Goal: Contribute content: Contribute content

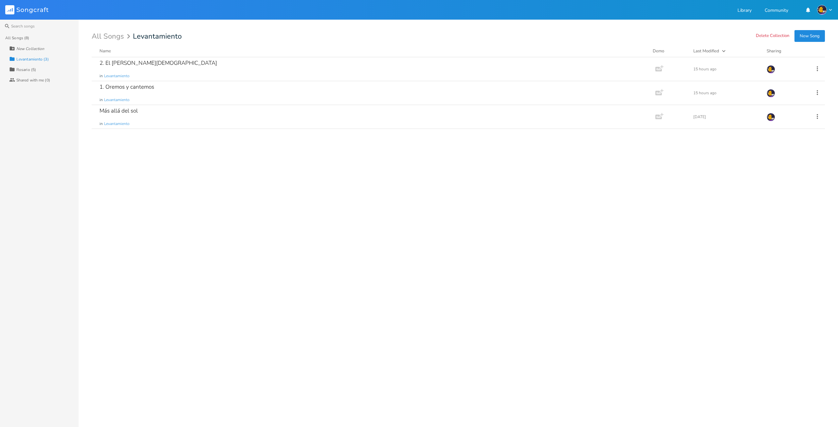
click at [208, 188] on div "2. El [PERSON_NAME][DEMOGRAPHIC_DATA] in Levantamiento Add Demo 15 hours [DATE]…" at bounding box center [458, 239] width 733 height 365
click at [141, 87] on div "1. Oremos y cantemos" at bounding box center [127, 87] width 55 height 6
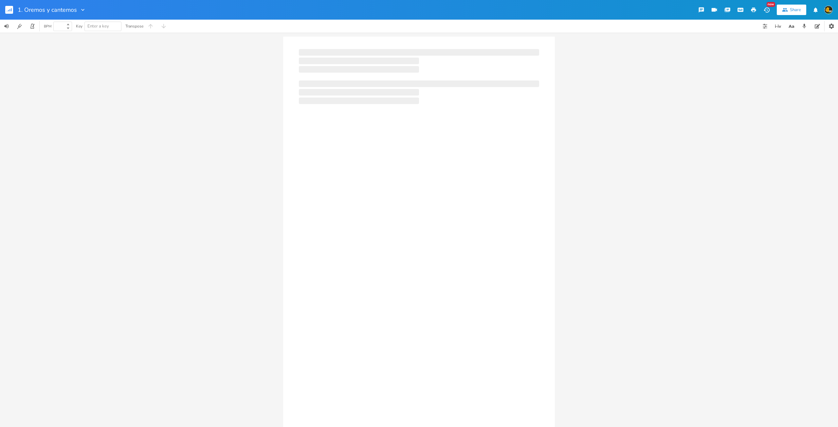
type input "100"
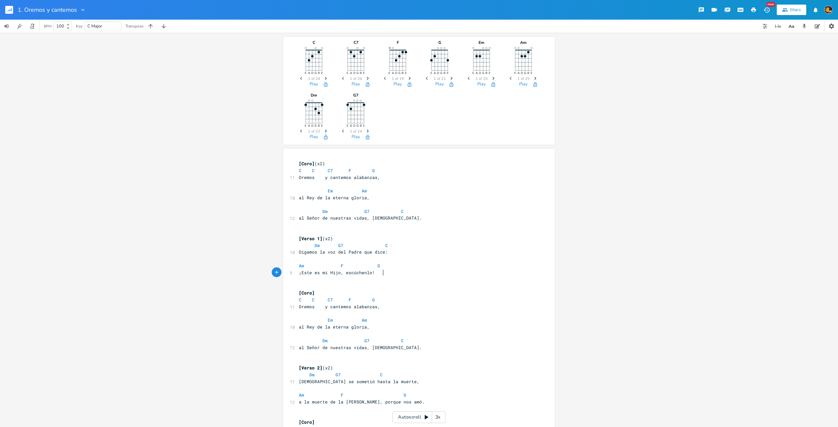
click at [395, 271] on pre "¡Este es mi Hijo, escúchenlo!" at bounding box center [416, 272] width 236 height 7
type textarea "C"
type textarea "D,"
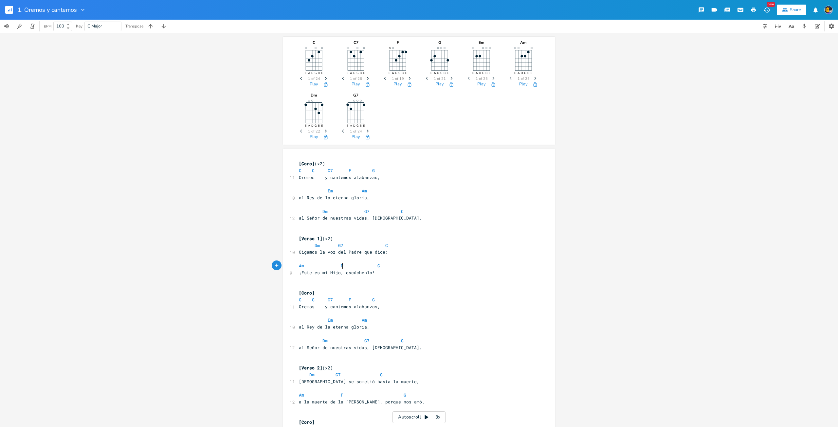
type textarea "m"
type textarea "G6"
type textarea "7"
click at [341, 396] on span "Am F G" at bounding box center [358, 395] width 118 height 6
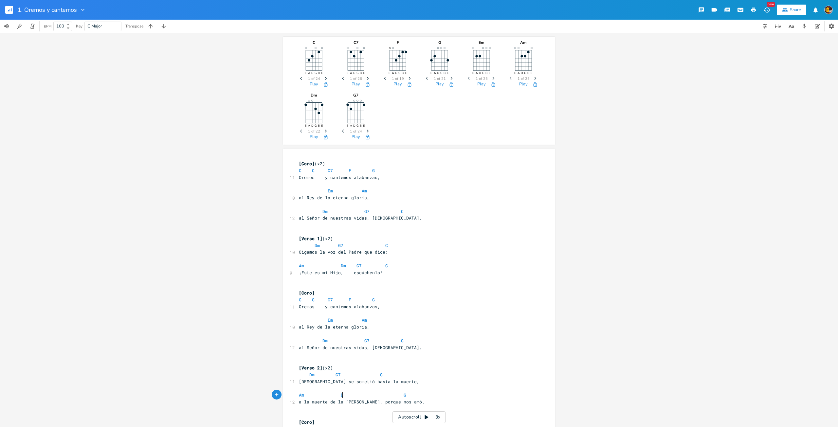
type textarea "Dm"
type textarea "G7"
type textarea "C"
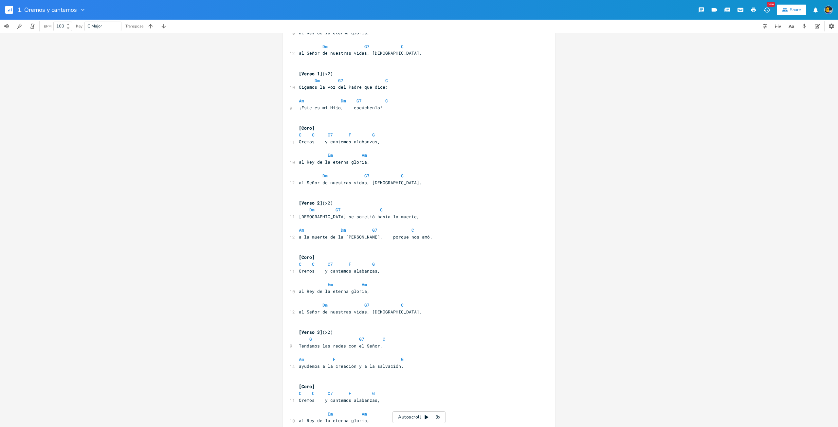
scroll to position [185, 0]
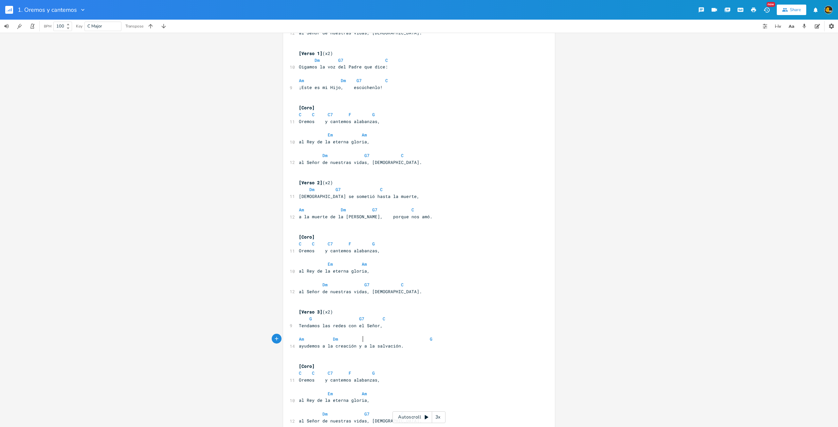
type textarea "Dm"
type textarea "F"
type textarea "G7"
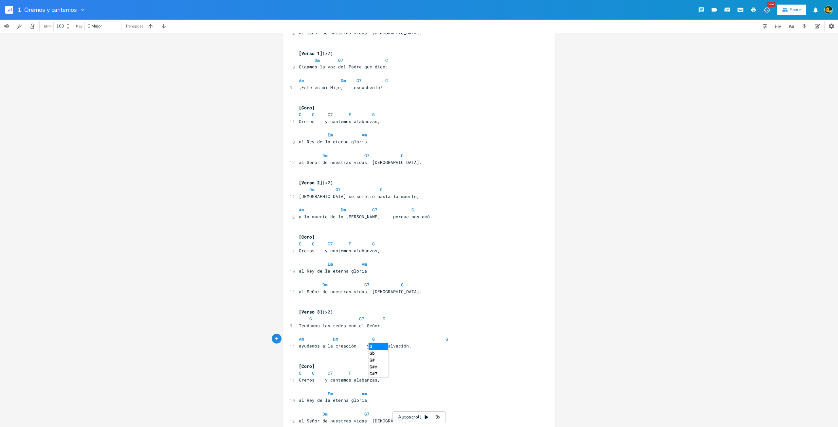
scroll to position [0, 7]
type textarea "c"
type textarea "C"
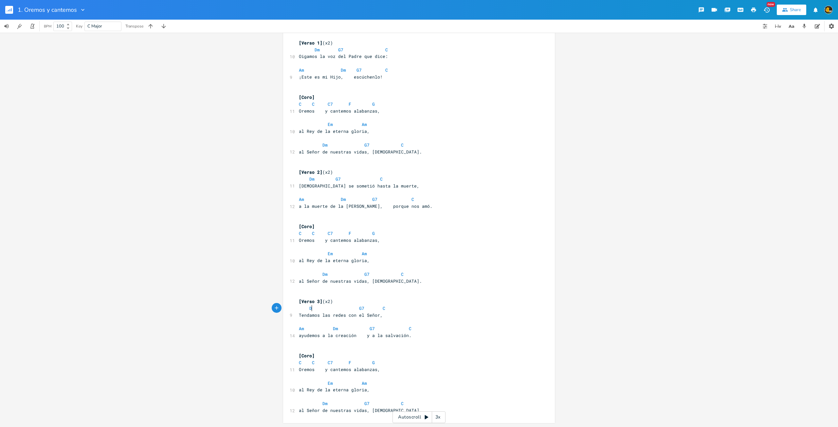
scroll to position [0, 7]
type textarea "Dm"
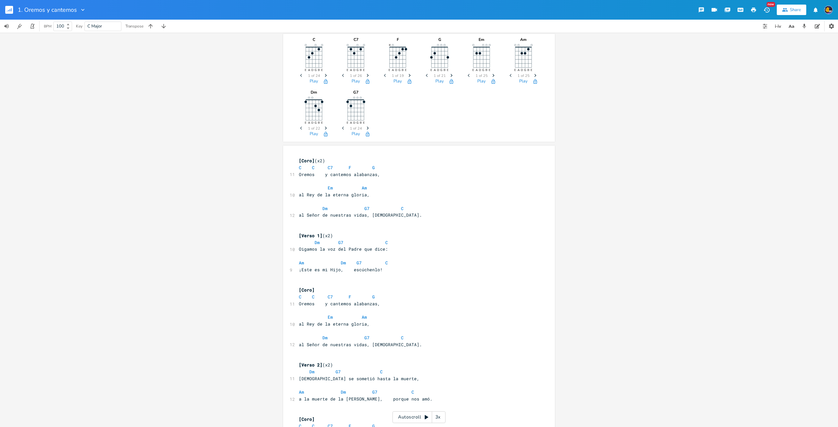
scroll to position [0, 0]
click at [8, 8] on rect "button" at bounding box center [9, 10] width 8 height 8
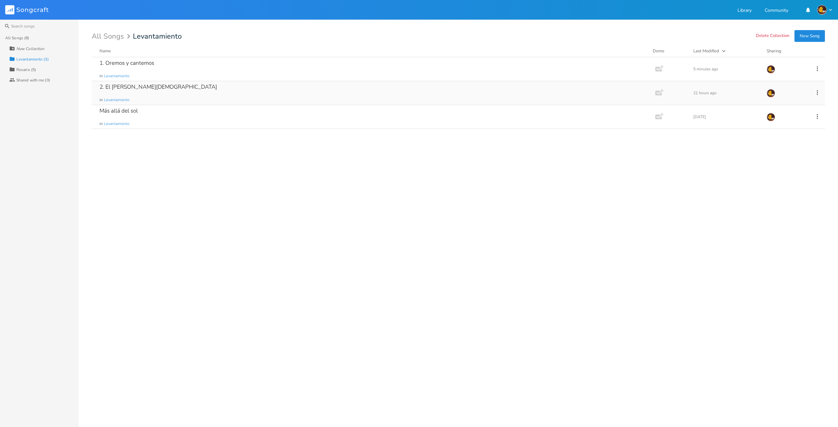
click at [142, 89] on div "2. El [PERSON_NAME][DEMOGRAPHIC_DATA]" at bounding box center [159, 87] width 118 height 6
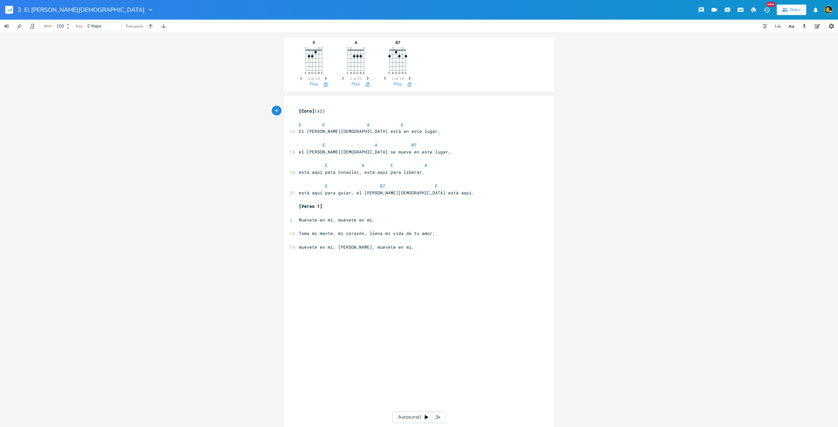
click at [474, 189] on pre "E B7 E" at bounding box center [416, 186] width 236 height 7
type textarea "A"
type textarea "Eu"
type textarea "7"
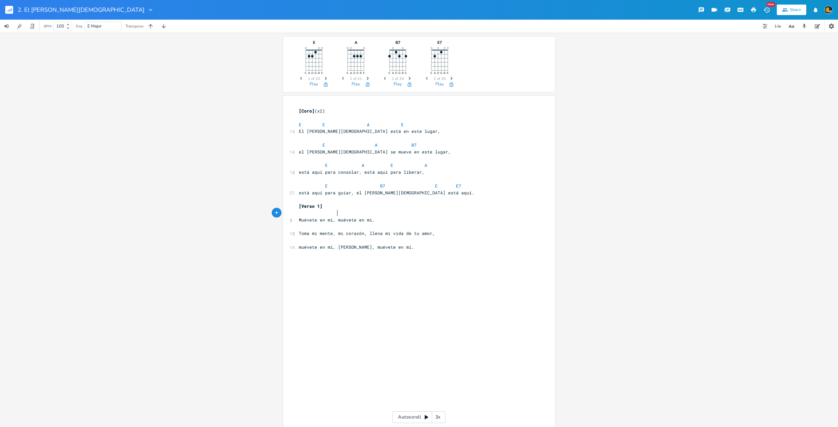
type textarea "A"
type textarea "B7"
type textarea "E a"
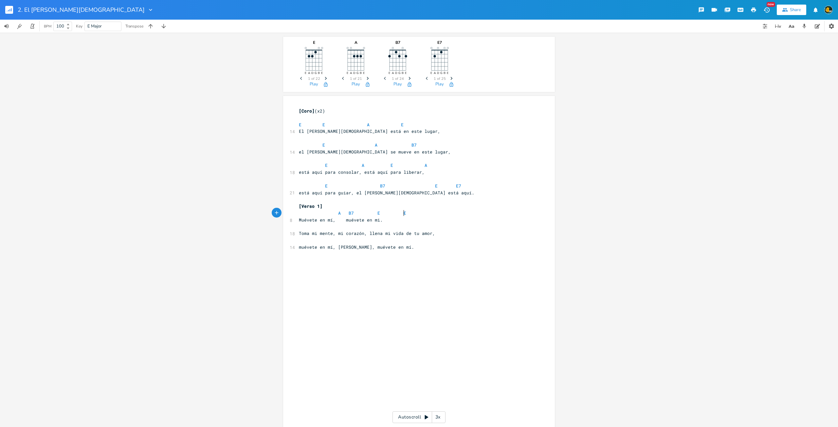
type textarea "E7"
type textarea "A"
type textarea "A B7"
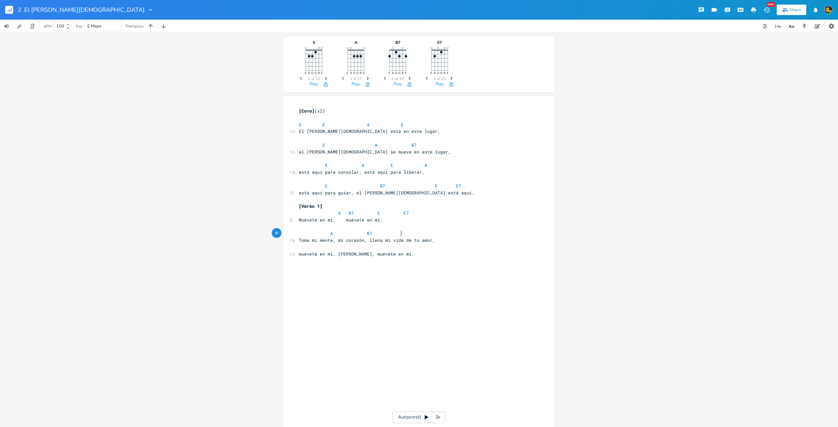
type textarea "F"
type textarea "G"
type textarea "C/"
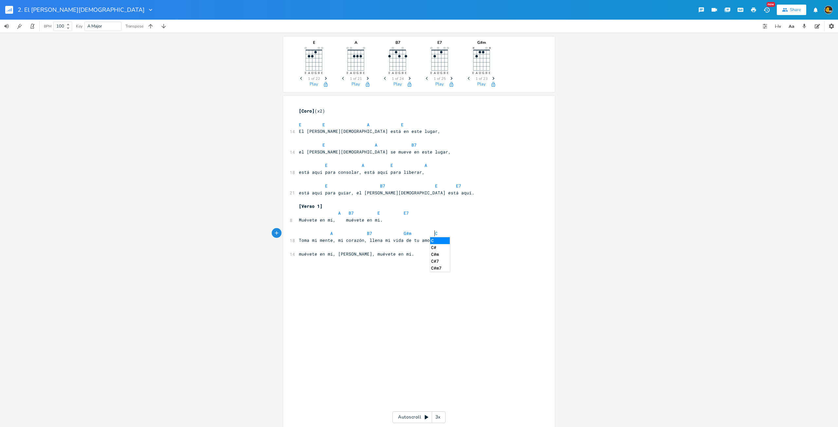
type textarea "("
type textarea "#,"
type textarea "m"
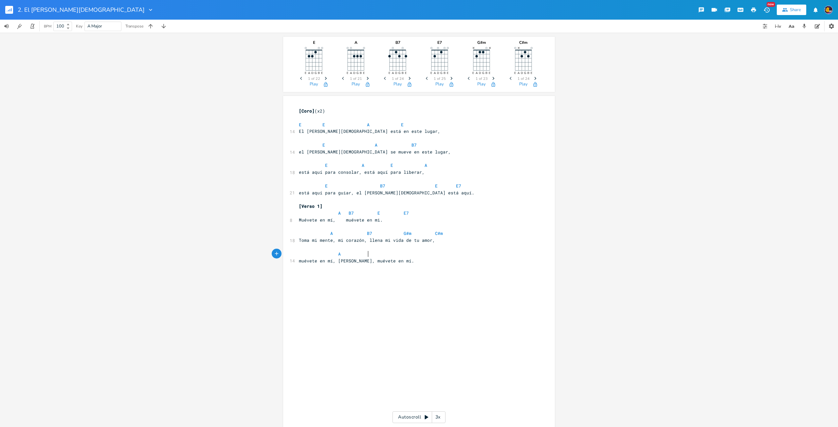
type textarea "A B"
type textarea "B7"
type textarea "E E7"
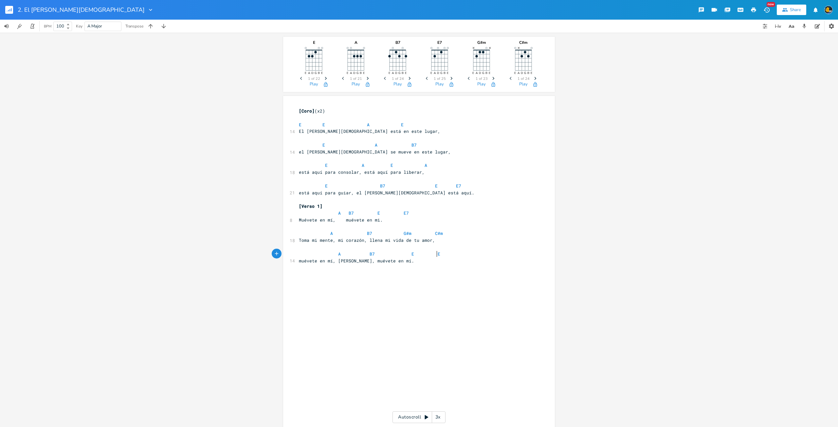
scroll to position [0, 19]
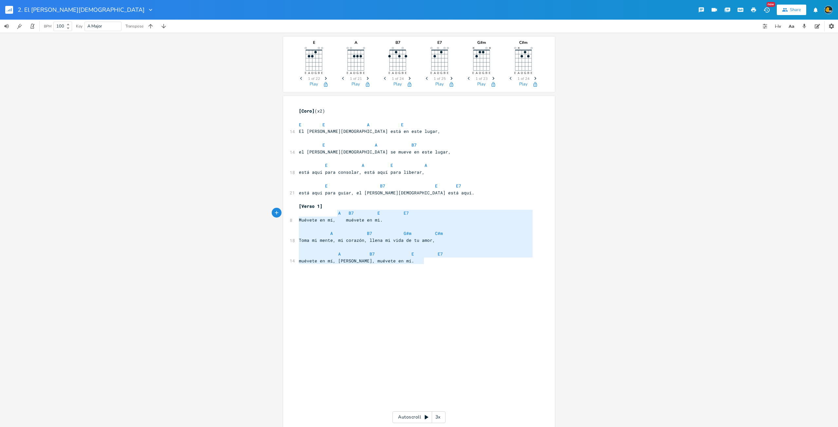
type textarea "A B7 E E7 Muévete en mí, muévete en mi. A B7 G#m C#m Toma mi mente, mi corazón,…"
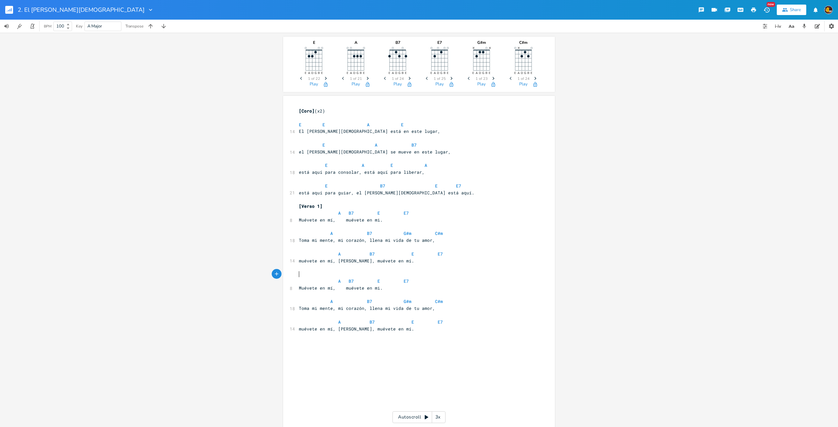
type textarea "¡["
type textarea "[]"
type textarea "Verso 2"
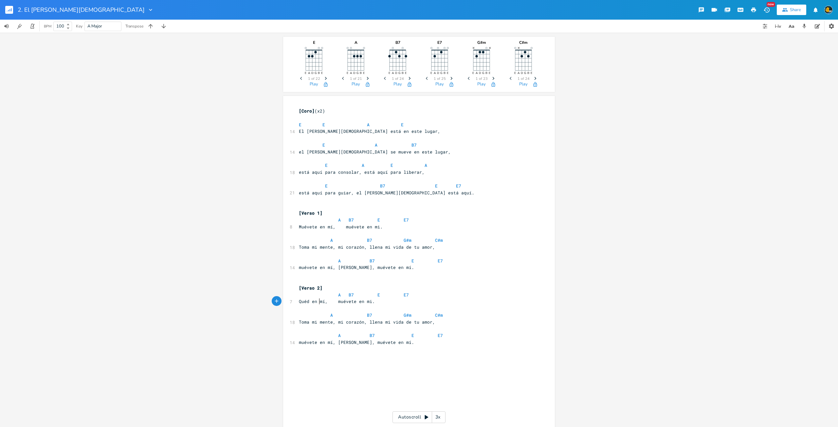
type textarea "Quédate"
type textarea "quédate"
click at [383, 301] on span "Quédate en mí, quédate en mi." at bounding box center [341, 302] width 84 height 6
type textarea "í"
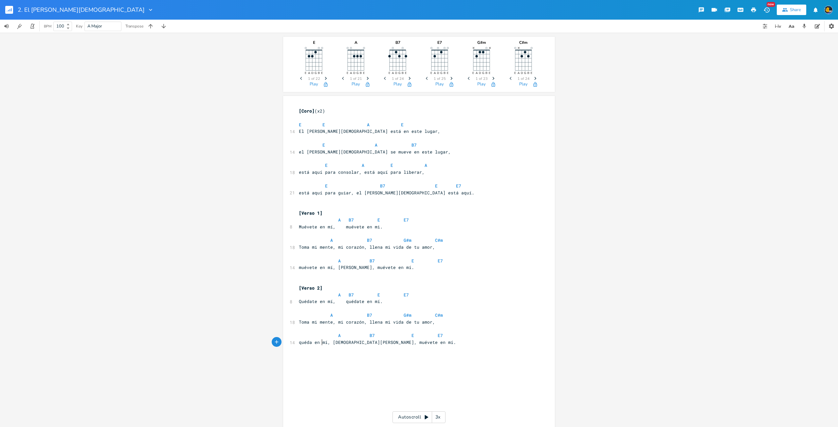
scroll to position [0, 15]
type textarea "quédate"
click at [11, 9] on icon "button" at bounding box center [11, 9] width 1 height 3
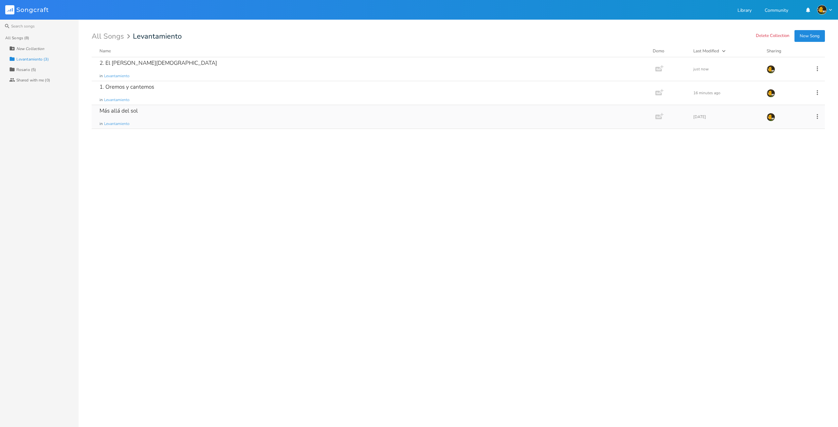
click at [113, 112] on div "Más allá del sol" at bounding box center [119, 111] width 38 height 6
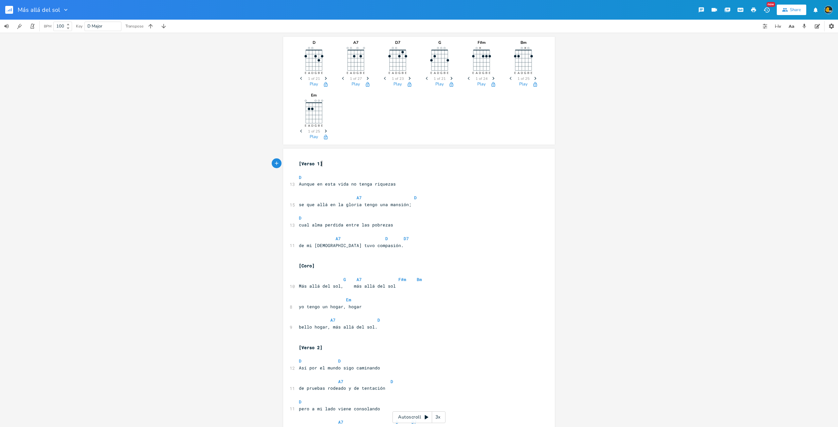
click at [65, 10] on icon "button" at bounding box center [65, 10] width 3 height 2
click at [86, 21] on li "Edit Rename" at bounding box center [78, 18] width 39 height 11
type input "3. Más allá del sol"
click at [471, 187] on pre "Aunque en esta vida no tenga riquezas" at bounding box center [416, 184] width 236 height 7
click at [777, 26] on icon "button" at bounding box center [778, 26] width 8 height 8
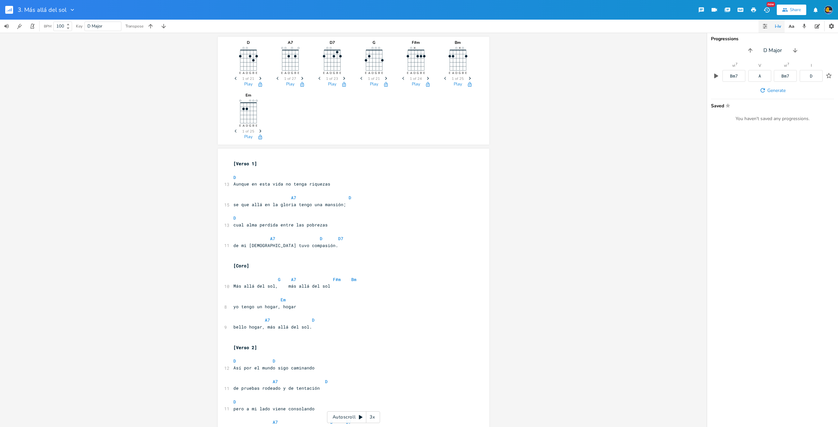
click at [769, 28] on button "button" at bounding box center [764, 26] width 13 height 13
click at [749, 53] on icon "button" at bounding box center [750, 50] width 7 height 7
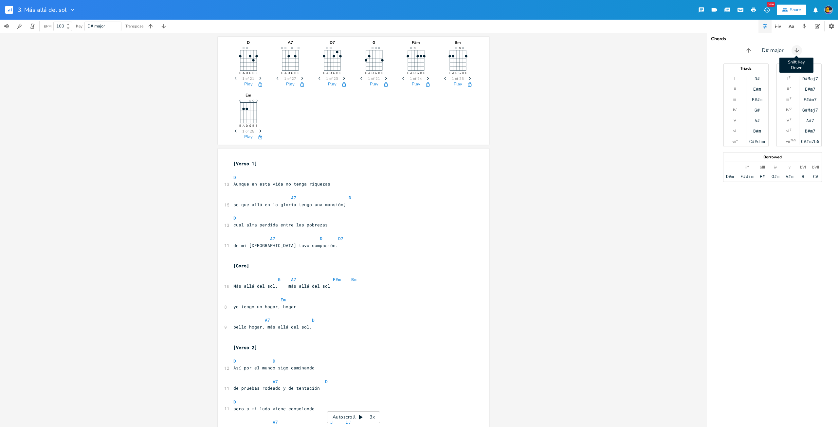
click at [798, 52] on icon "button" at bounding box center [796, 50] width 7 height 7
click at [168, 26] on button "button" at bounding box center [163, 26] width 13 height 13
click at [152, 29] on icon "button" at bounding box center [150, 26] width 7 height 7
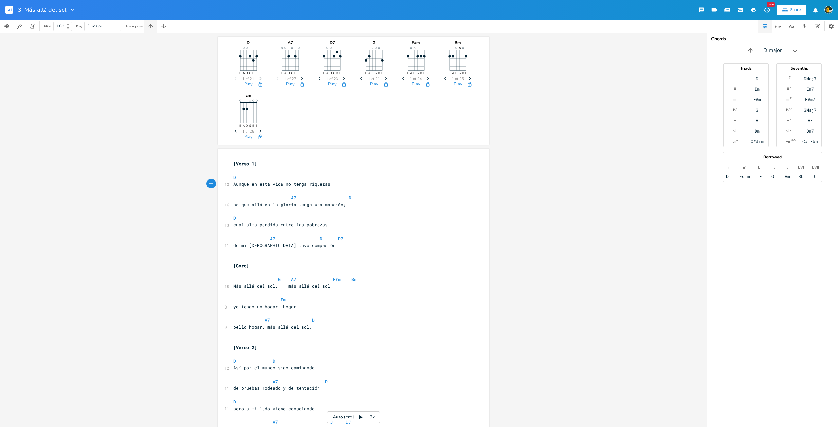
click at [152, 29] on icon "button" at bounding box center [150, 26] width 7 height 7
click at [160, 27] on button "button" at bounding box center [163, 26] width 13 height 13
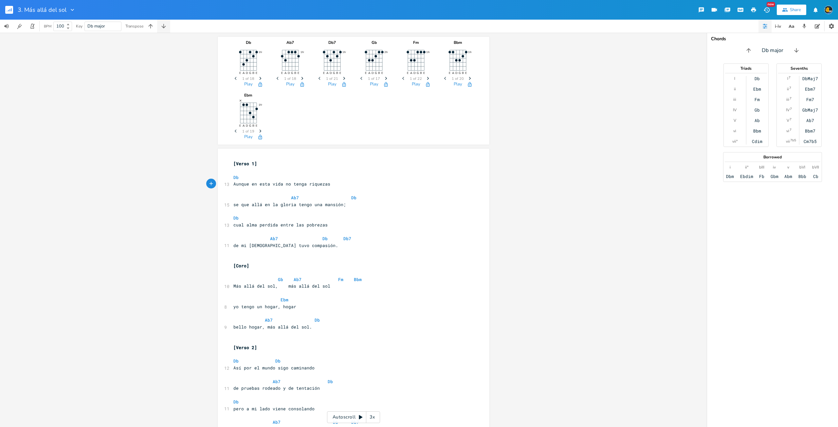
click at [160, 27] on button "button" at bounding box center [163, 26] width 13 height 13
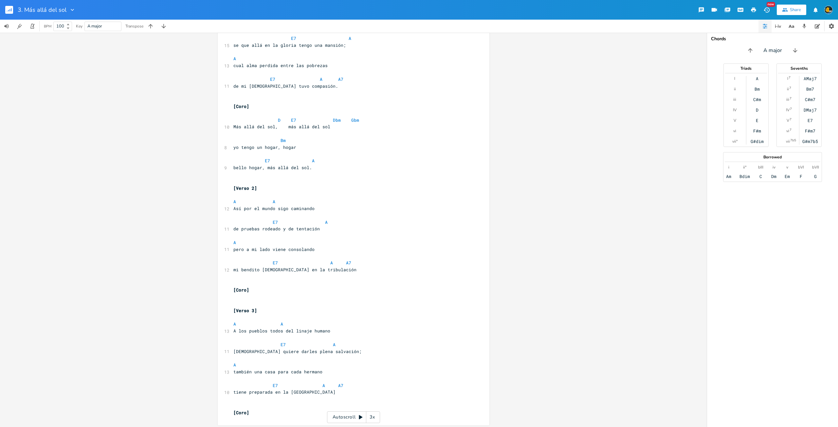
scroll to position [162, 0]
click at [338, 117] on span "D E7 Dbm Gbm" at bounding box center [296, 118] width 126 height 6
click at [281, 108] on pre at bounding box center [350, 111] width 236 height 7
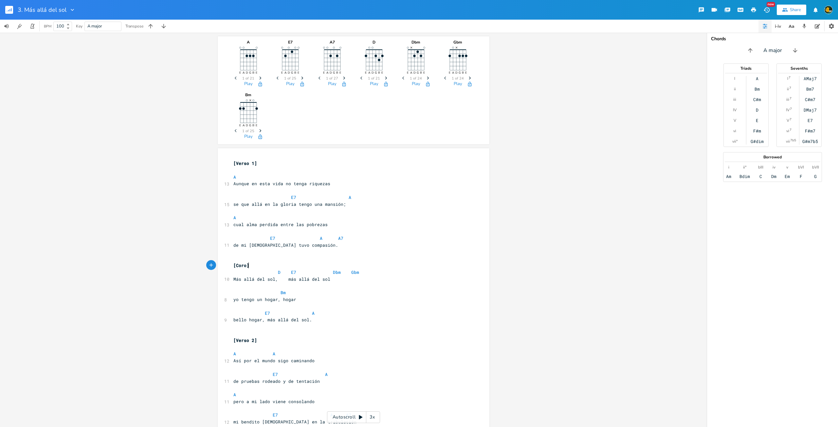
scroll to position [0, 0]
click at [267, 170] on pre "​" at bounding box center [350, 170] width 236 height 7
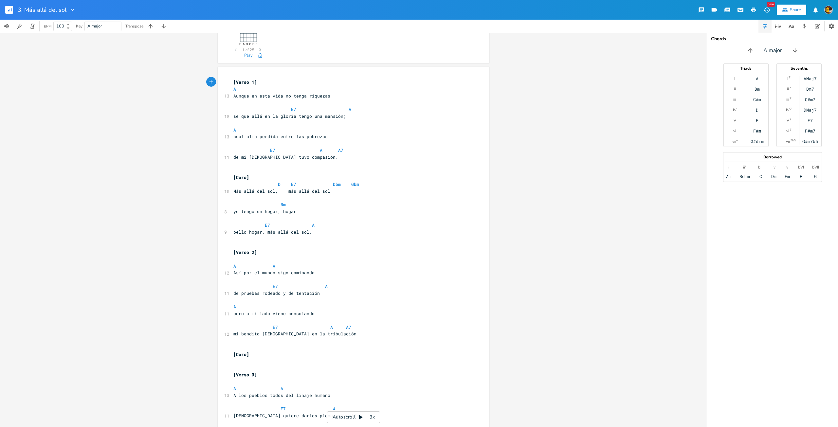
scroll to position [98, 0]
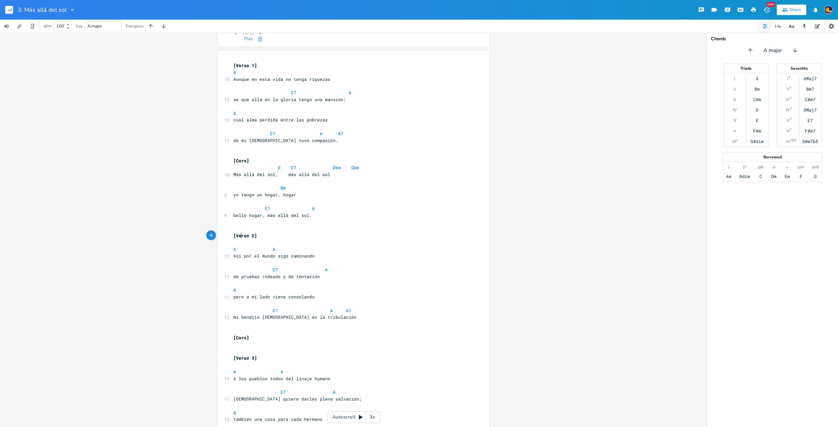
click at [240, 239] on pre "​" at bounding box center [350, 242] width 236 height 7
click at [240, 240] on pre "​" at bounding box center [350, 242] width 236 height 7
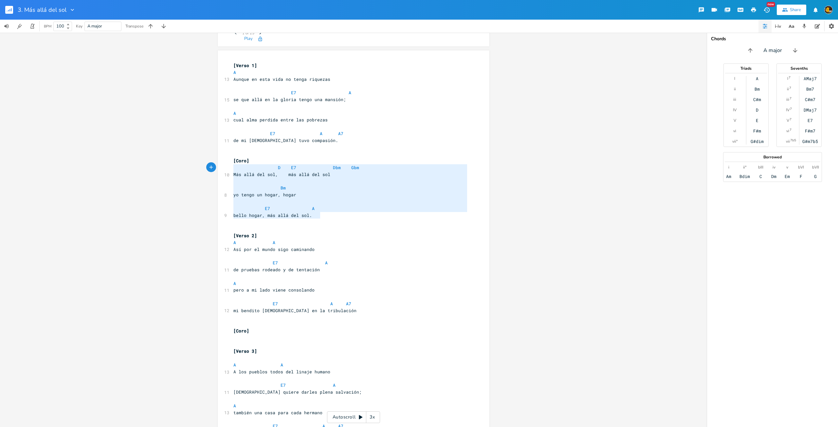
type textarea "[Coro] D E7 Dbm Gbm Más allá del sol, más allá del sol Bm yo tengo un hogar, ho…"
drag, startPoint x: 335, startPoint y: 217, endPoint x: 215, endPoint y: 162, distance: 131.8
click at [215, 162] on div "A E A D G B E Previous 1 of 21 Next Play E7 E A D G B E Previous 1 of 25 Next P…" at bounding box center [353, 230] width 707 height 394
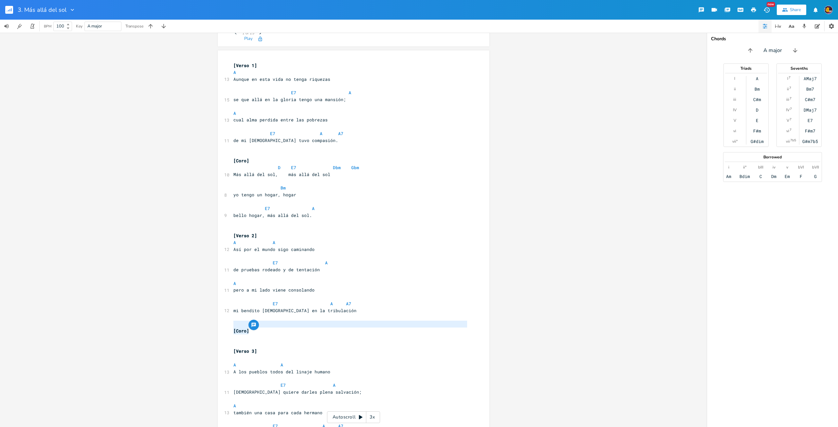
type textarea "[Coro]"
drag, startPoint x: 257, startPoint y: 331, endPoint x: 223, endPoint y: 328, distance: 34.8
click at [223, 328] on div "[Coro] x [Verso 1] A 13 Aunque en esta vida no tenga riquezas E7 A 15 se que al…" at bounding box center [354, 258] width 272 height 416
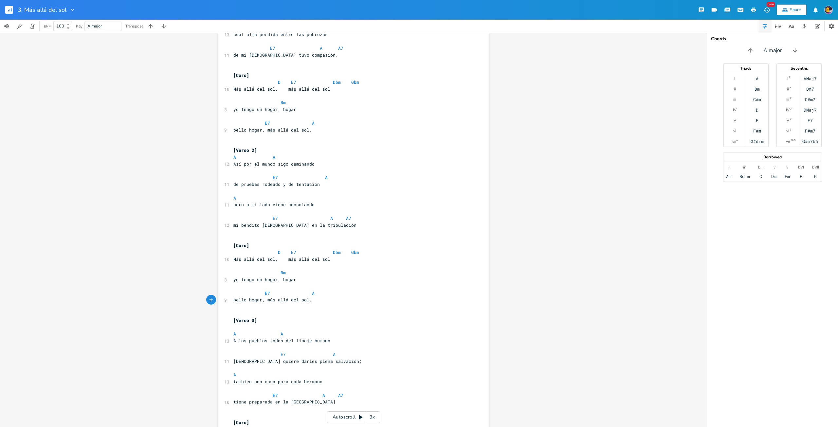
scroll to position [196, 0]
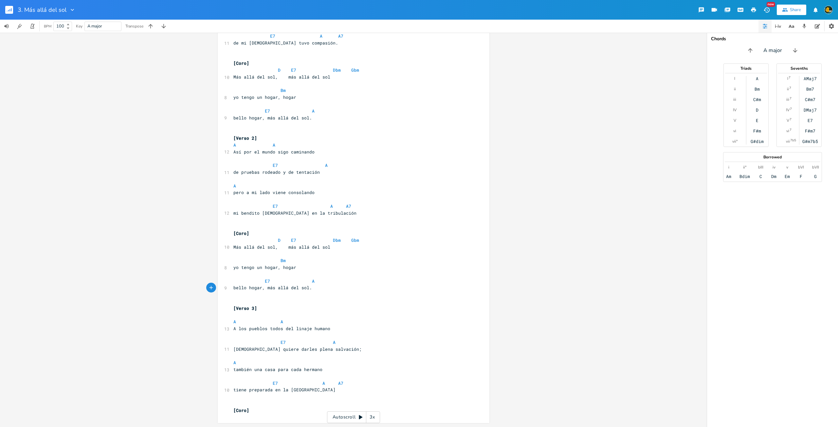
click at [270, 309] on pre "[Verso 3]" at bounding box center [350, 308] width 236 height 7
type textarea "]"
click at [278, 311] on pre "[Verso 3]" at bounding box center [350, 308] width 236 height 7
click at [286, 314] on pre "​" at bounding box center [350, 315] width 236 height 7
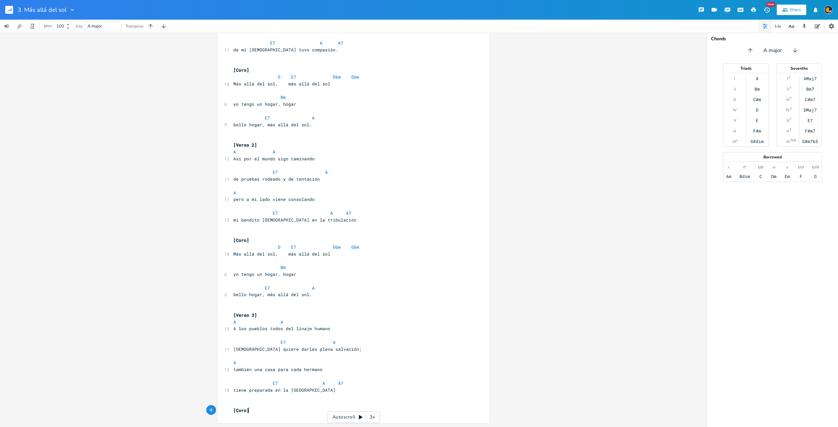
type textarea "[Coro]"
drag, startPoint x: 258, startPoint y: 409, endPoint x: 217, endPoint y: 409, distance: 40.6
click at [218, 409] on div "[Coro] x [Verso 1] A 13 Aunque en esta vida no tenga riquezas E7 A 15 se que al…" at bounding box center [354, 191] width 272 height 463
paste textarea
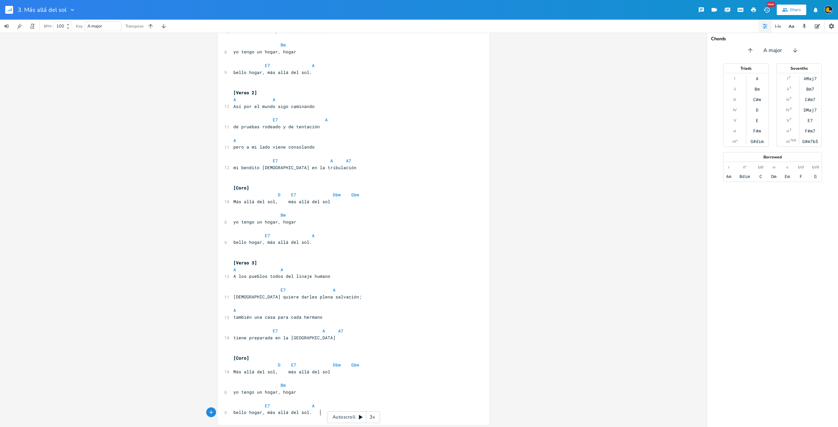
scroll to position [243, 0]
click at [407, 351] on pre "​" at bounding box center [350, 349] width 236 height 7
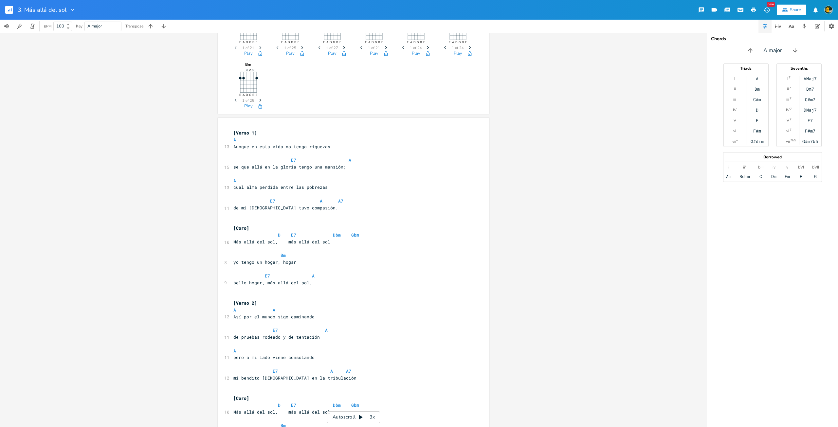
scroll to position [0, 0]
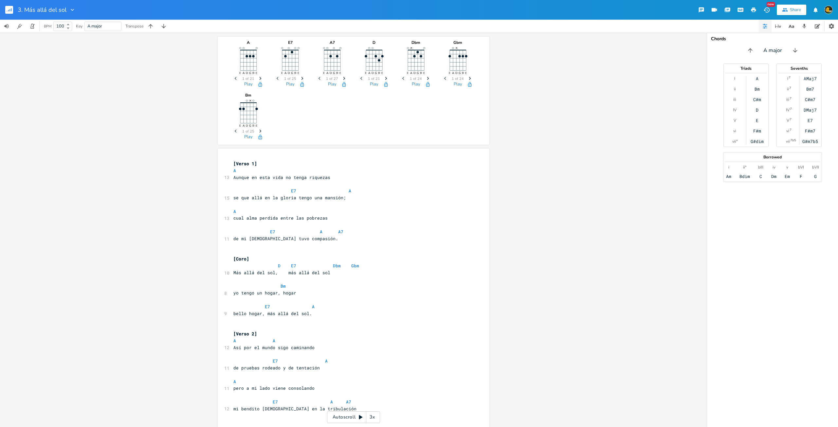
click at [9, 8] on rect "button" at bounding box center [9, 10] width 8 height 8
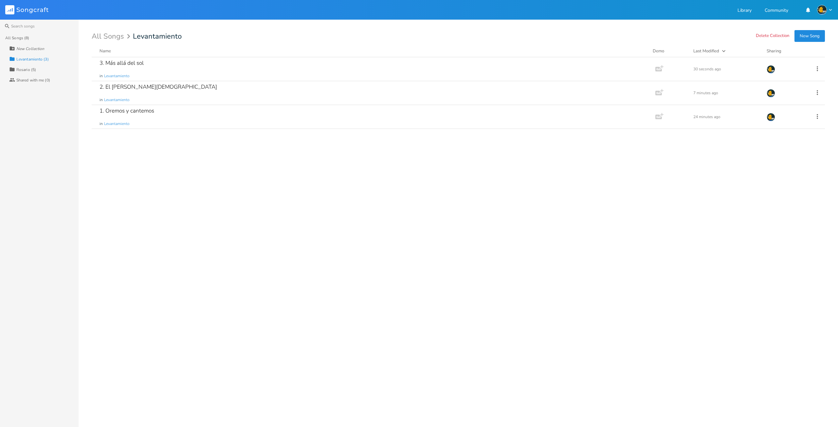
click at [340, 245] on div "3. Más allá del sol in Levantamiento Add Demo 30 seconds [DATE]. El [PERSON_NAM…" at bounding box center [458, 239] width 733 height 365
click at [803, 32] on button "New Song" at bounding box center [809, 36] width 30 height 12
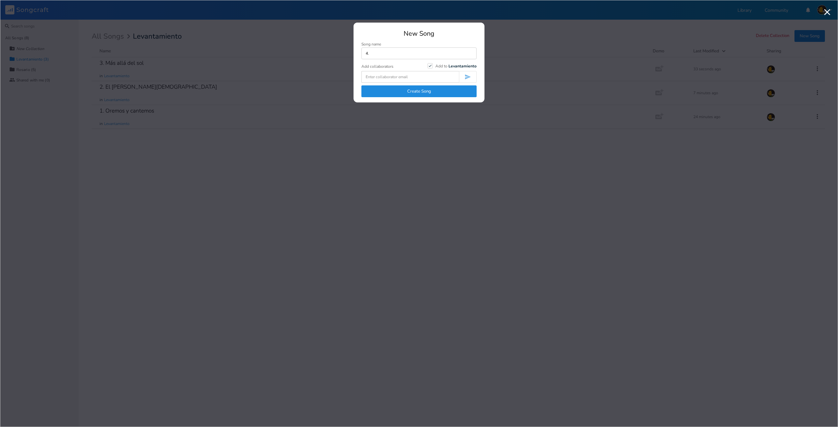
type input "4."
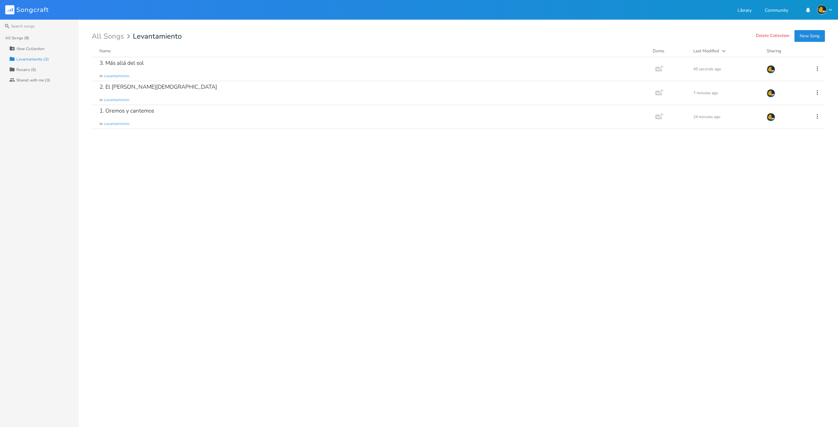
click at [31, 70] on div "Rosario (5)" at bounding box center [26, 70] width 20 height 4
click at [110, 123] on span "Rosario" at bounding box center [110, 124] width 13 height 6
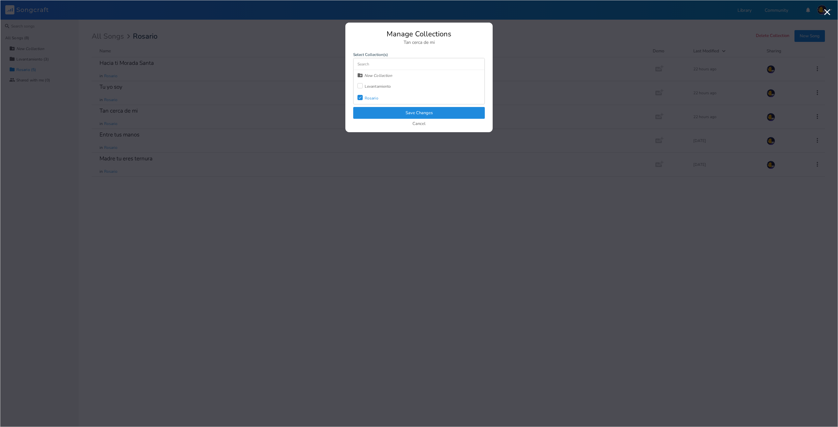
click at [360, 86] on div at bounding box center [359, 85] width 5 height 5
click at [360, 99] on icon "Check" at bounding box center [360, 98] width 4 height 4
click at [389, 109] on button "Save Changes" at bounding box center [419, 113] width 132 height 12
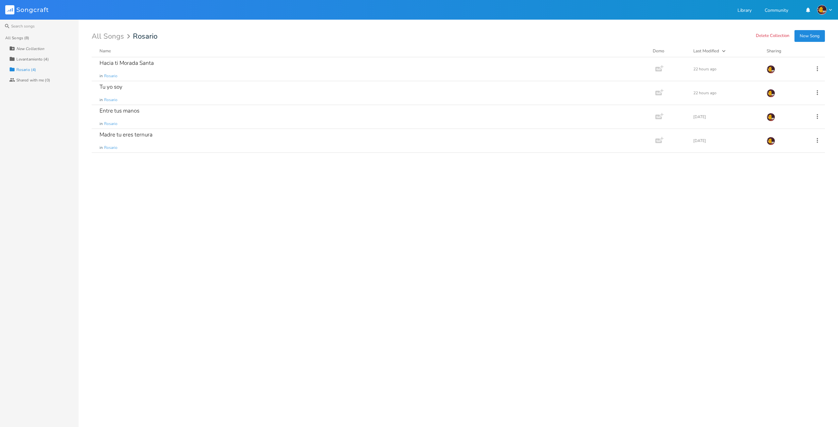
click at [40, 60] on div "Levantamiento (4)" at bounding box center [32, 59] width 32 height 4
click at [820, 139] on icon at bounding box center [817, 140] width 7 height 7
click at [793, 150] on li "Edit Rename" at bounding box center [791, 150] width 52 height 11
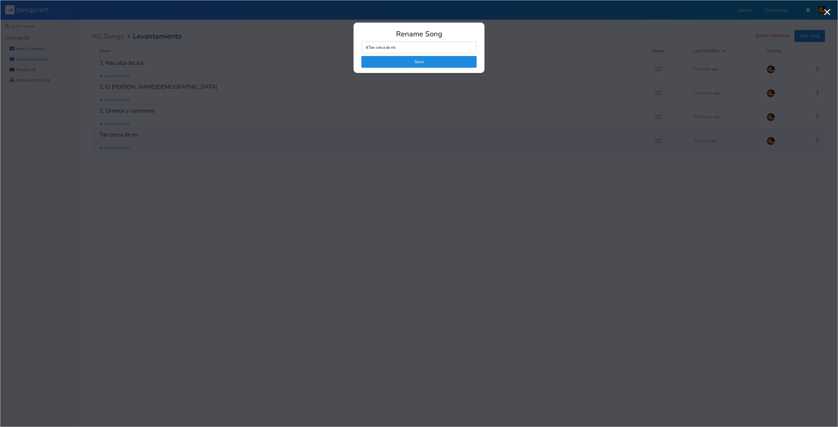
type input "4. Tan cerca de mi"
click button "Save" at bounding box center [418, 62] width 115 height 12
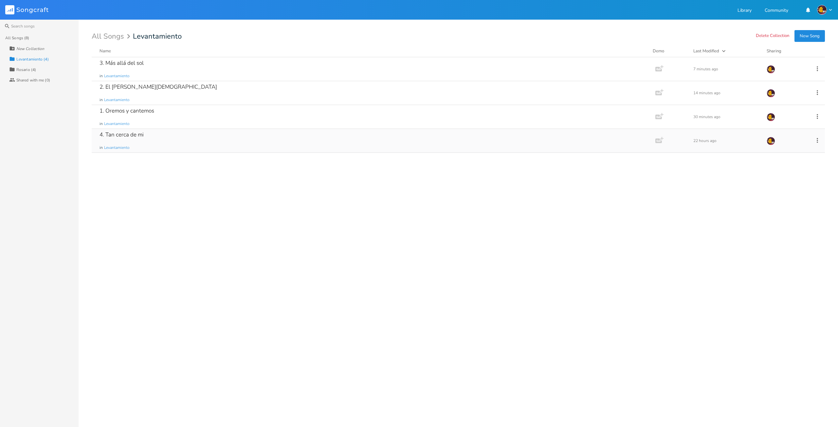
click at [257, 144] on div "4. Tan cerca de mi in Levantamiento" at bounding box center [372, 141] width 545 height 24
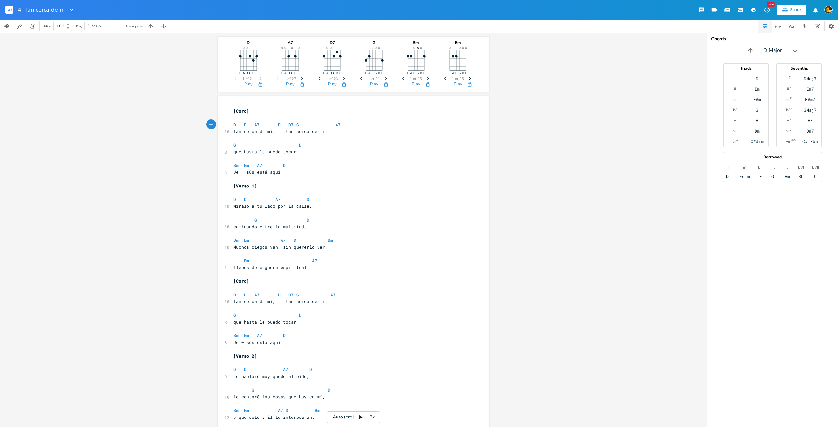
scroll to position [0, 3]
type textarea "-E"
type textarea "E"
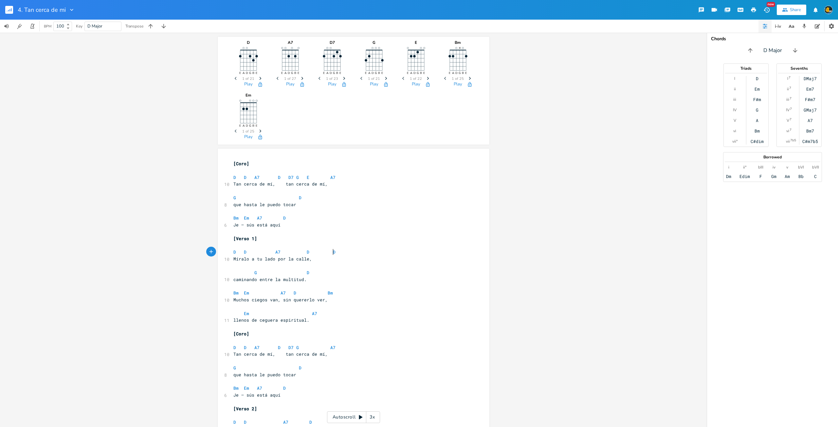
type textarea "D7"
type textarea "A7"
type textarea "F#m"
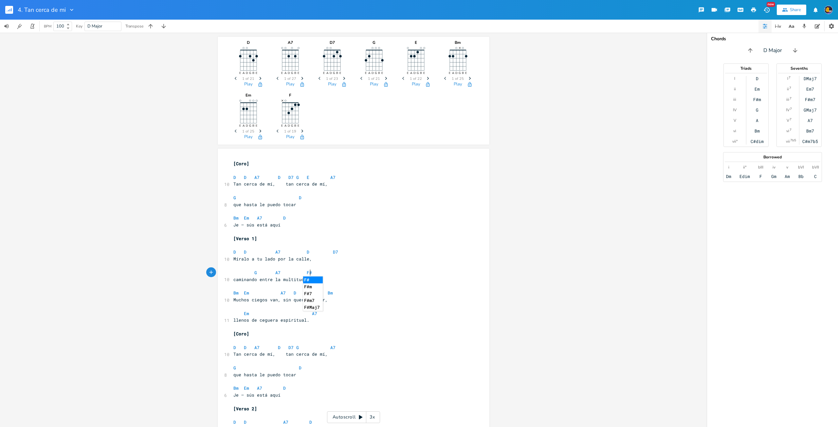
scroll to position [0, 9]
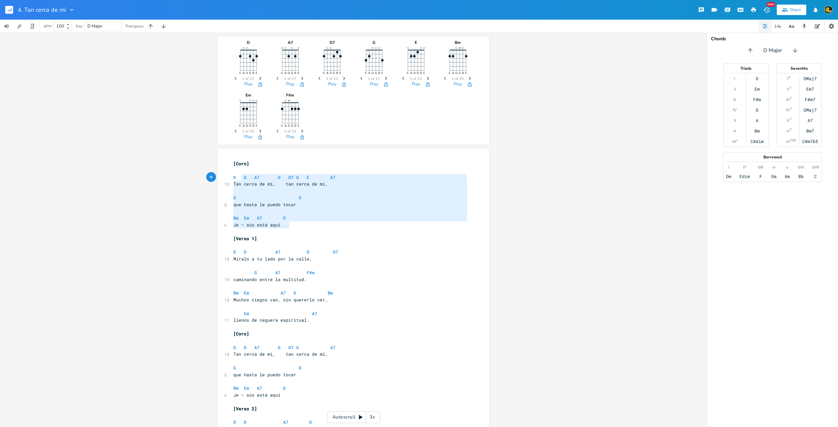
type textarea "[Coro] D D A7 D D7 G E A7 Tan cerca de mí, tan cerca de mí, G D que hasta le pu…"
drag, startPoint x: 288, startPoint y: 223, endPoint x: 225, endPoint y: 164, distance: 86.4
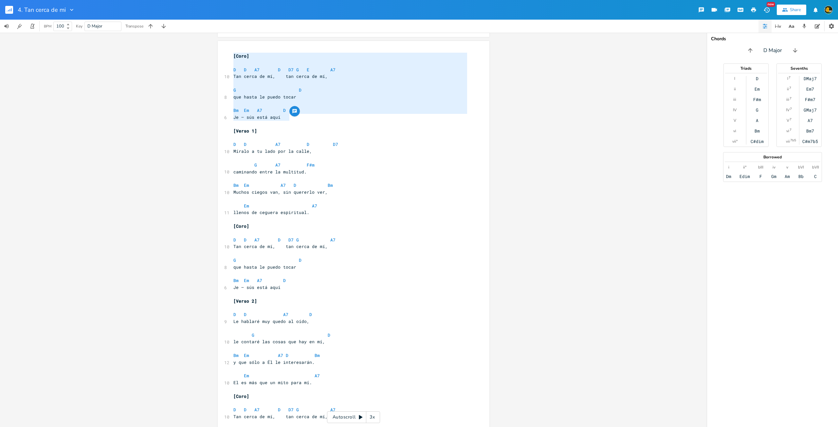
scroll to position [164, 0]
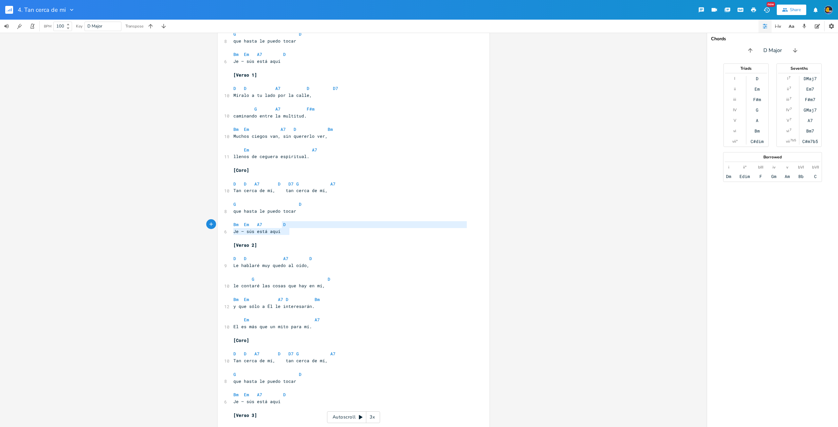
type textarea "Bm Em A7 D Je — sús está aquí"
drag, startPoint x: 286, startPoint y: 230, endPoint x: 270, endPoint y: 219, distance: 18.8
click at [270, 219] on div "[Coro] ​ D D A7 D D7 G E A7 10 Tan cerca de mí, tan cerca de mí, ​ G D 8 que ha…" at bounding box center [350, 286] width 236 height 579
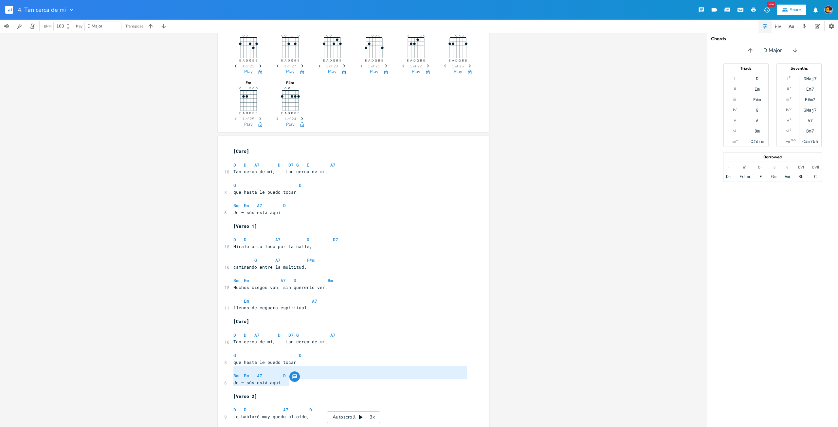
scroll to position [0, 0]
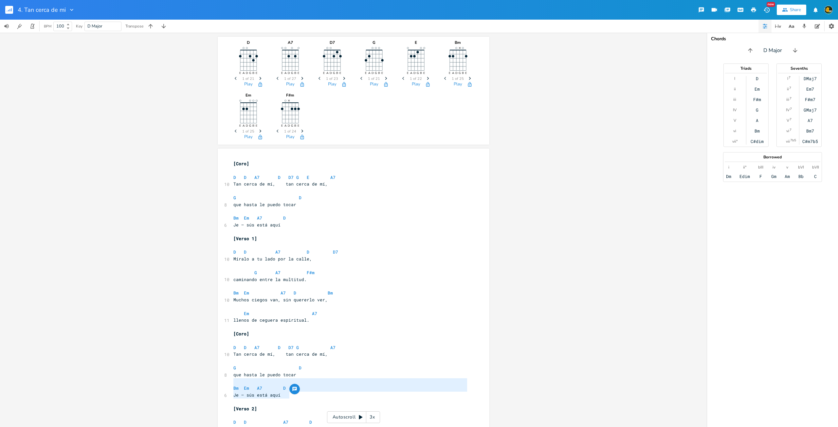
click at [248, 171] on pre "​" at bounding box center [350, 170] width 236 height 7
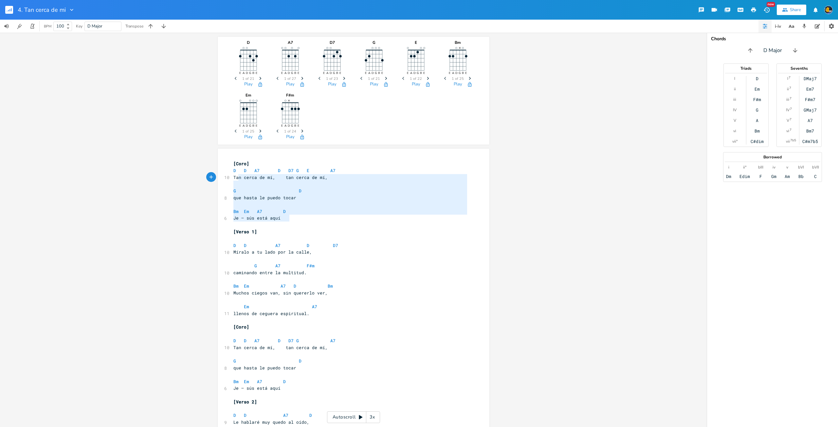
type textarea "[Coro] D D A7 D D7 G E A7 Tan cerca de mí, tan cerca de mí, G D que hasta le pu…"
drag, startPoint x: 294, startPoint y: 219, endPoint x: 212, endPoint y: 162, distance: 100.0
click at [212, 162] on div "D E A D G B E Previous 1 of 21 Next Play A7 E A D G B E Previous 1 of 27 Next P…" at bounding box center [353, 230] width 707 height 394
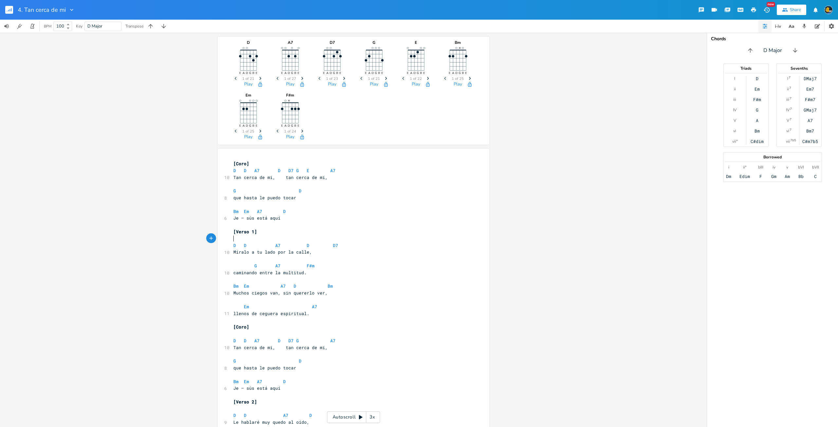
click at [247, 241] on pre "​" at bounding box center [350, 238] width 236 height 7
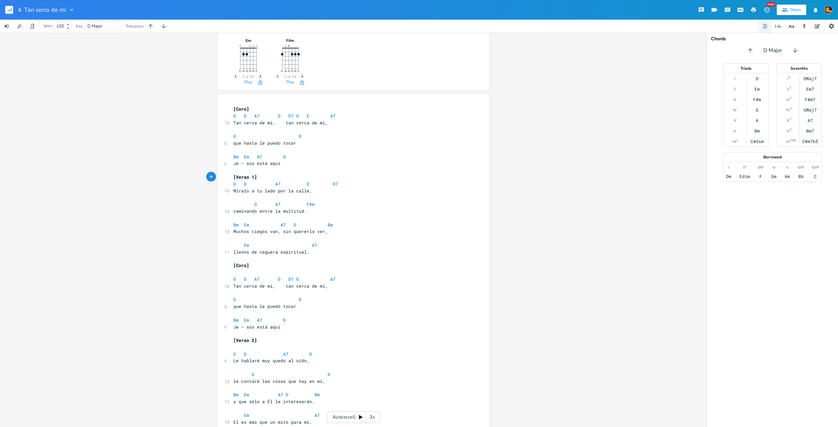
scroll to position [65, 0]
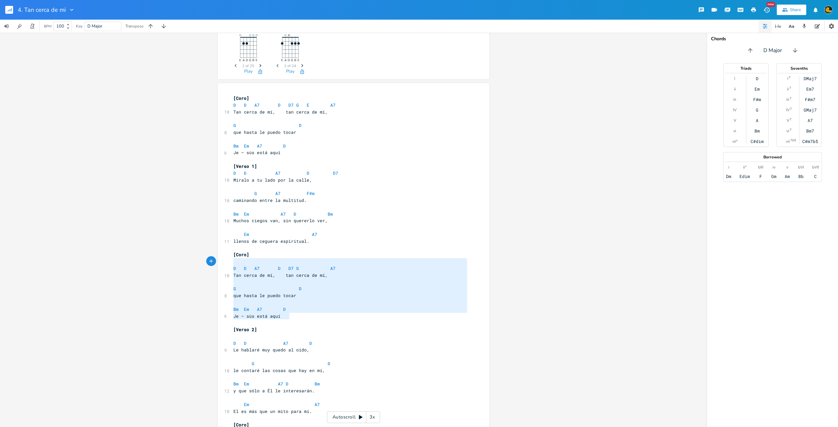
type textarea "[Coro] D D A7 D D7 G A7 Tan cerca de mí, tan cerca de mí, G D que hasta le pued…"
drag, startPoint x: 288, startPoint y: 314, endPoint x: 214, endPoint y: 256, distance: 94.2
click at [212, 253] on div "D E A D G B E Previous 1 of 21 Next Play A7 E A D G B E Previous 1 of 27 Next P…" at bounding box center [353, 230] width 707 height 394
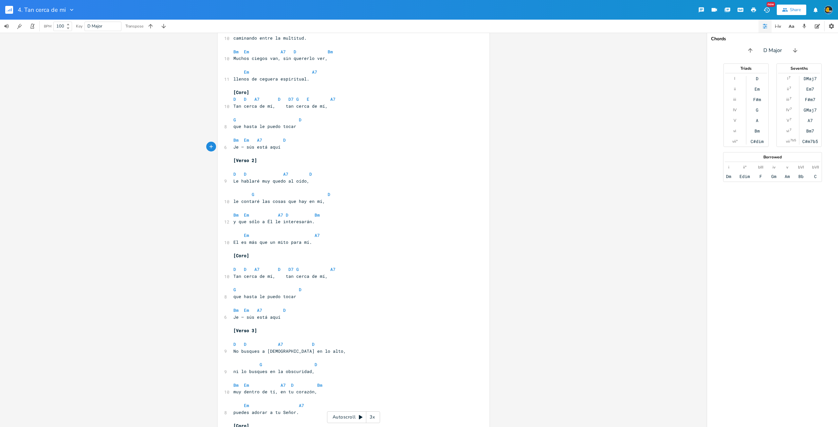
scroll to position [229, 0]
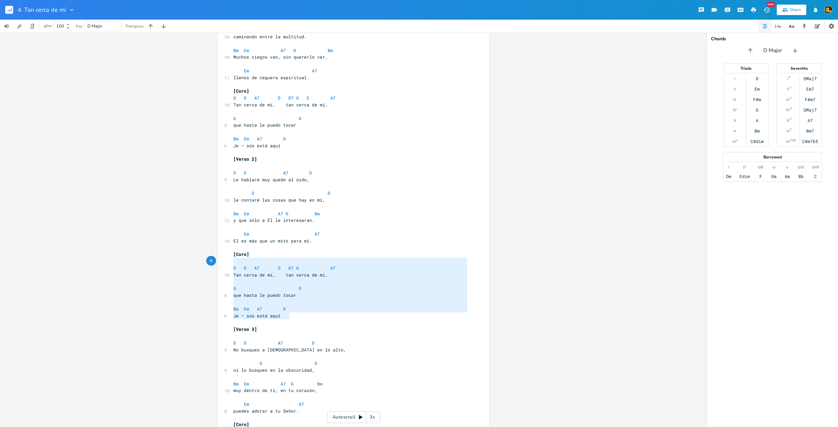
type textarea "[Coro] D D A7 D D7 G A7 Tan cerca de mí, tan cerca de mí, G D que hasta le pued…"
drag, startPoint x: 288, startPoint y: 315, endPoint x: 218, endPoint y: 254, distance: 92.8
click at [218, 254] on div "[Coro] D D A7 D D7 G A7 Tan cerca de mí, tan cerca de mí, G D que hasta le pued…" at bounding box center [354, 208] width 272 height 579
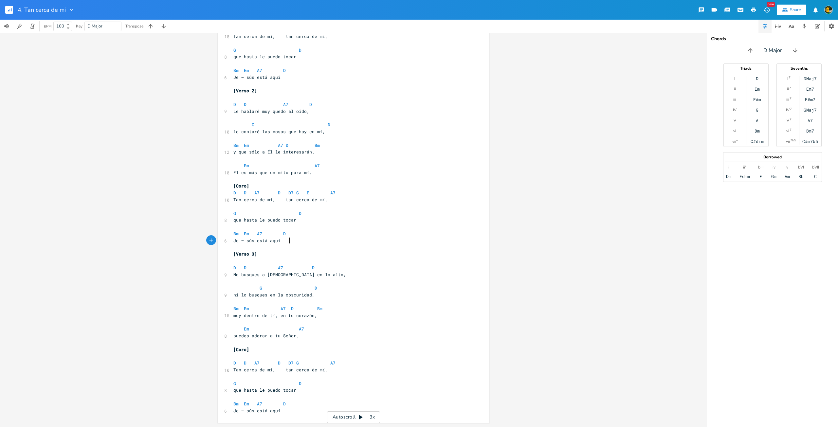
scroll to position [298, 0]
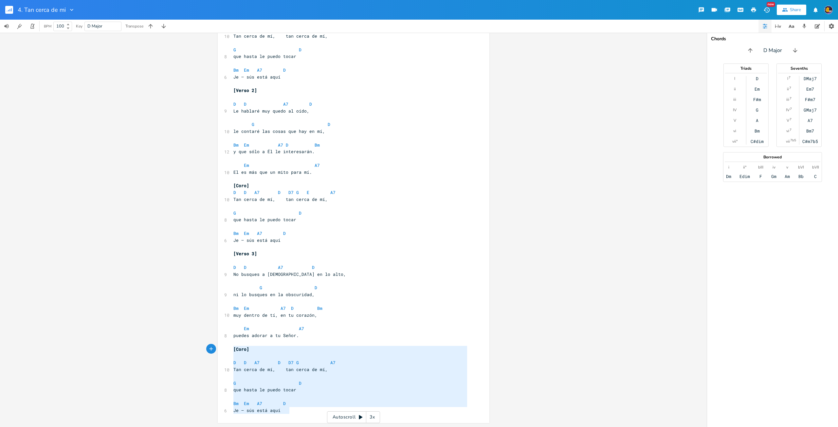
drag, startPoint x: 290, startPoint y: 409, endPoint x: 222, endPoint y: 346, distance: 93.3
click at [222, 346] on div "[Coro] D D A7 D D7 G A7 Tan cerca de mí, tan cerca de mí, G D que hasta le pued…" at bounding box center [354, 137] width 272 height 572
type textarea "[Coro] D D A7 D D7 G A7 Tan cerca de mí, tan cerca de mí, G D que hasta le pued…"
click at [324, 397] on pre at bounding box center [350, 396] width 236 height 7
type textarea "[Coro] D D A7 D D7 G A7 Tan cerca de mí, tan cerca de mí, G D que hasta le pued…"
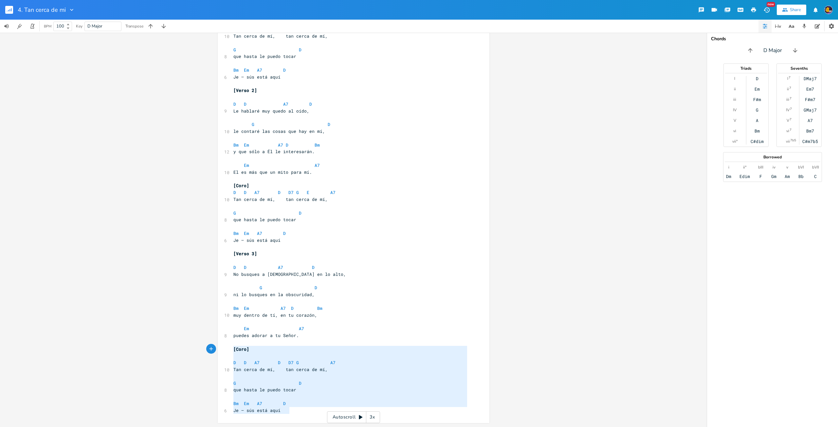
drag, startPoint x: 265, startPoint y: 391, endPoint x: 221, endPoint y: 351, distance: 59.5
click at [221, 351] on div "[Coro] D D A7 D D7 G A7 Tan cerca de mí, tan cerca de mí, G D que hasta le pued…" at bounding box center [354, 137] width 272 height 572
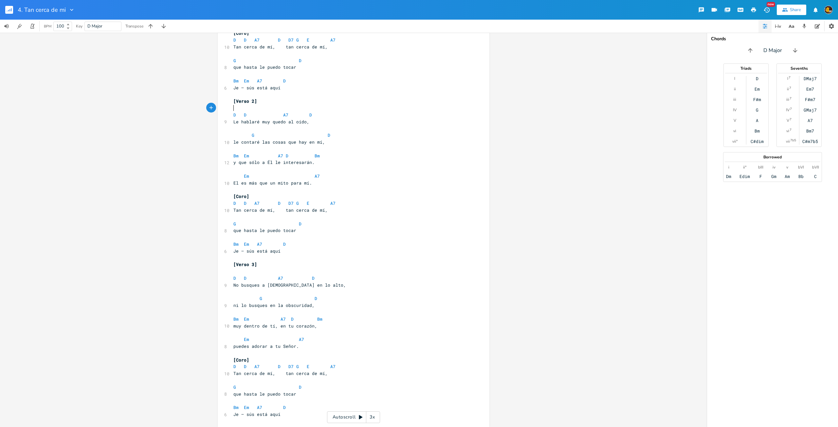
scroll to position [284, 0]
type textarea "D7"
type textarea "A7"
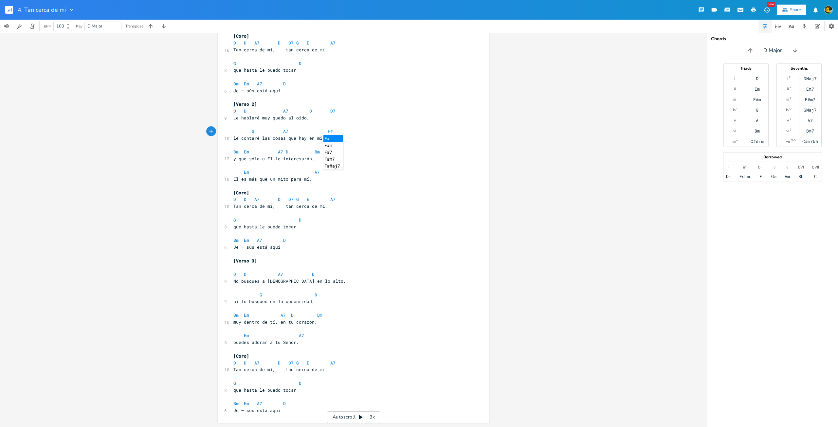
type textarea "F#m"
type textarea "D7"
type textarea "A7"
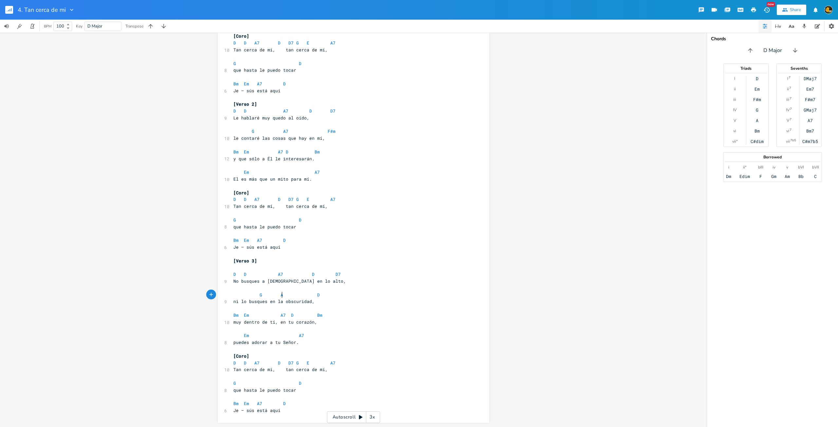
scroll to position [0, 5]
type textarea "F#m"
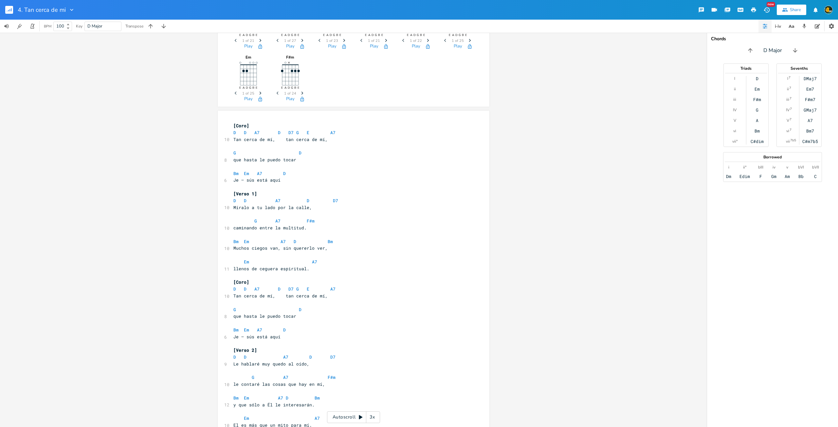
scroll to position [0, 0]
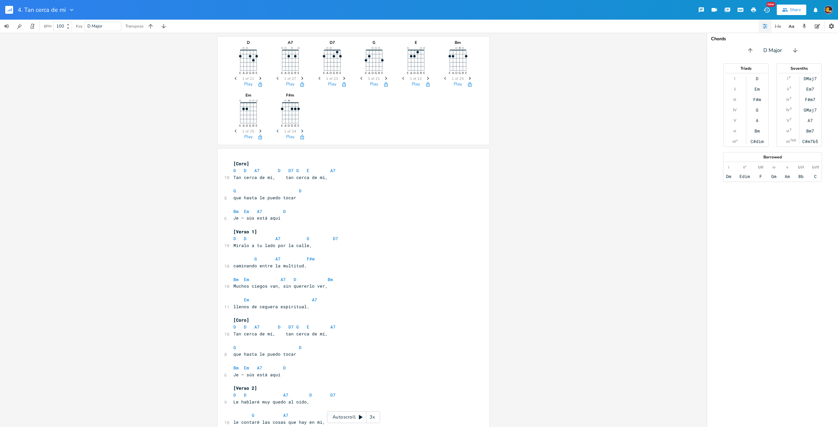
click at [5, 10] on div "4. Tan cerca de mi" at bounding box center [37, 10] width 75 height 20
click at [8, 11] on icon "button" at bounding box center [8, 11] width 1 height 2
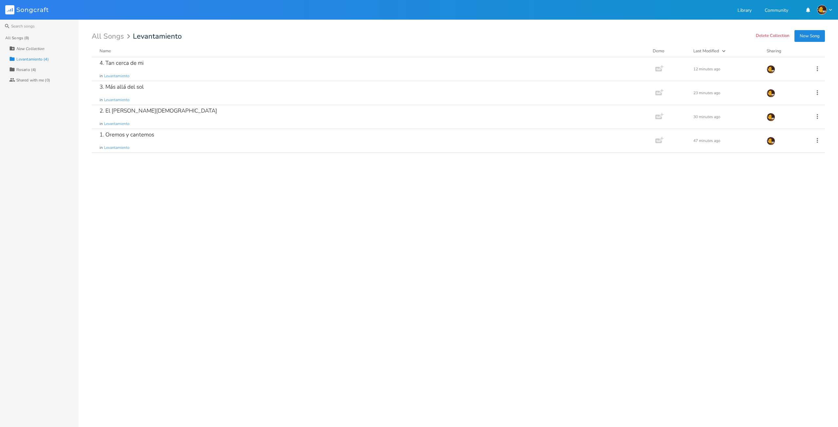
click at [804, 35] on button "New Song" at bounding box center [809, 36] width 30 height 12
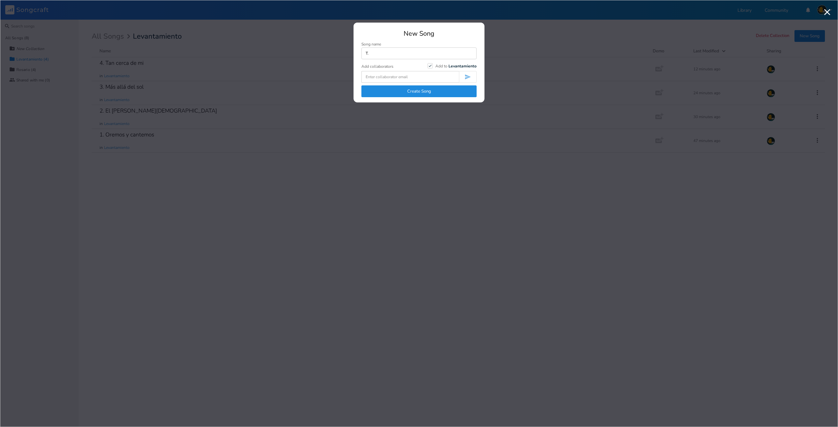
type input "T"
type input "5. Tu palabra me da vida"
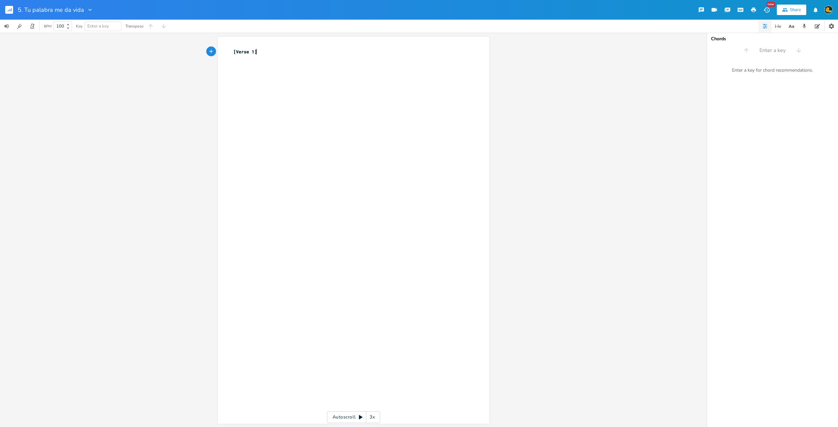
type textarea "[Verse 1]"
paste textarea
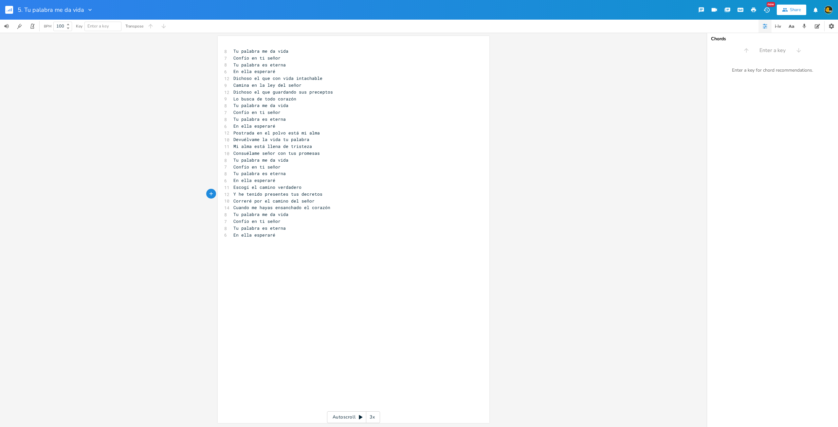
click at [286, 181] on pre "En ella esperaré" at bounding box center [350, 180] width 236 height 7
type textarea "s"
type textarea "[]*"
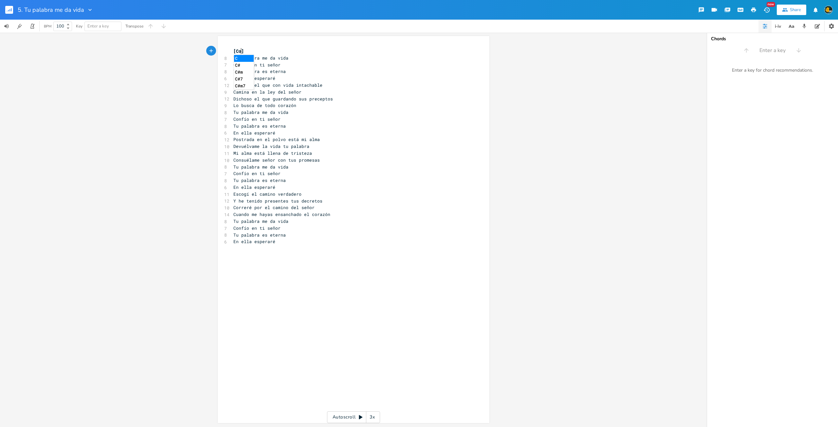
type textarea "Coro"
type textarea "R"
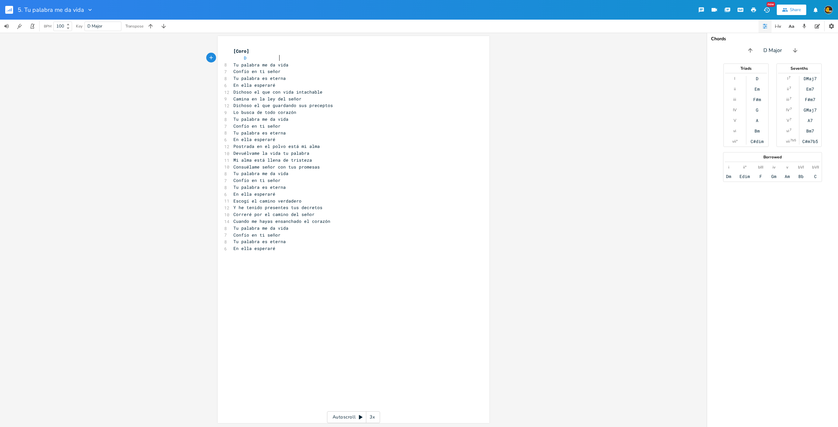
scroll to position [0, 21]
type textarea "D G D"
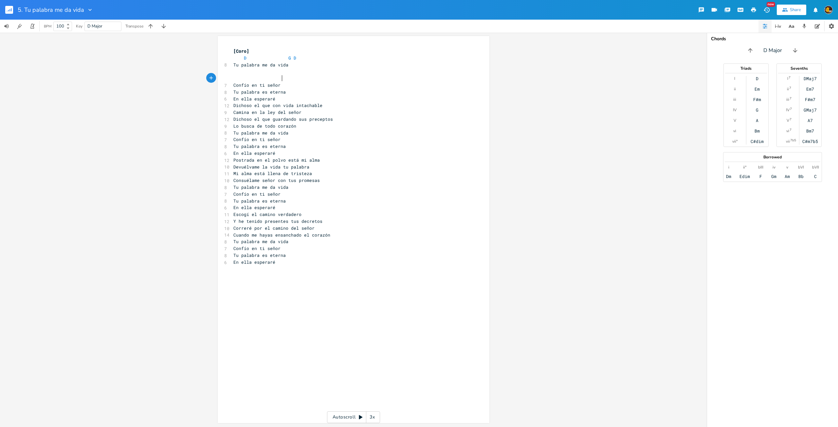
type textarea "G"
type textarea "Au"
type textarea "7"
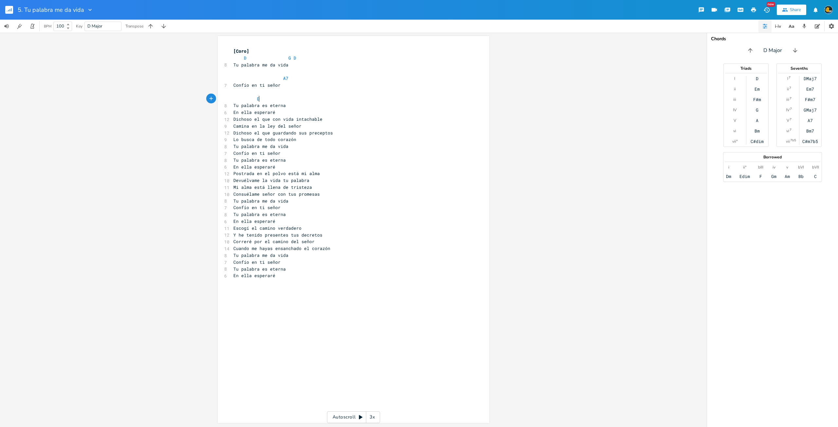
scroll to position [0, 11]
type textarea "D7 G"
type textarea "D"
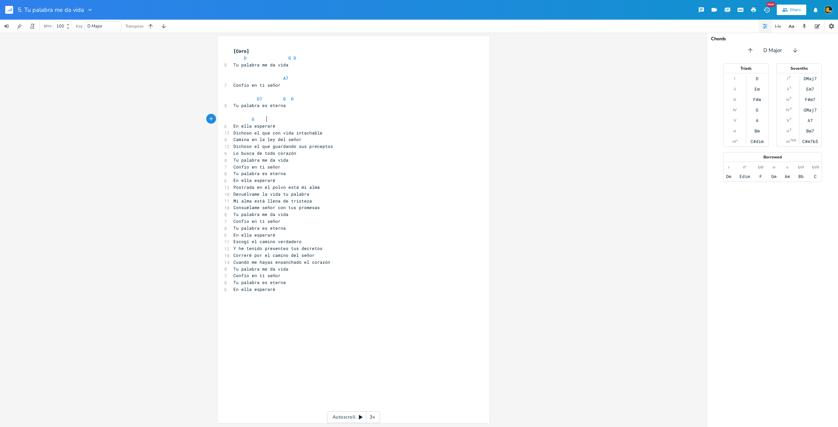
scroll to position [0, 13]
type textarea "G A7"
type textarea "F"
type textarea "D"
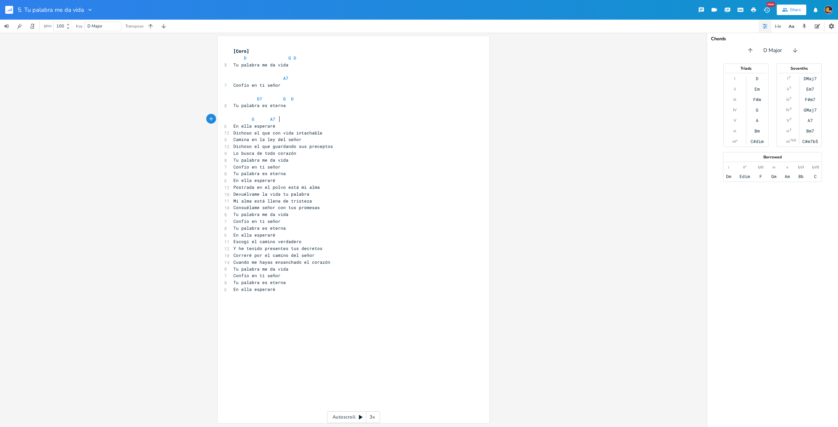
scroll to position [0, 3]
type textarea "."
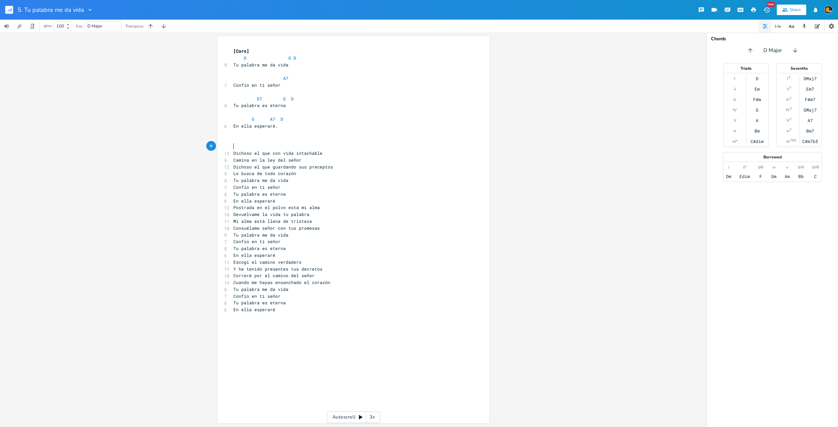
type textarea "V"
type textarea "]"
type textarea "[]"
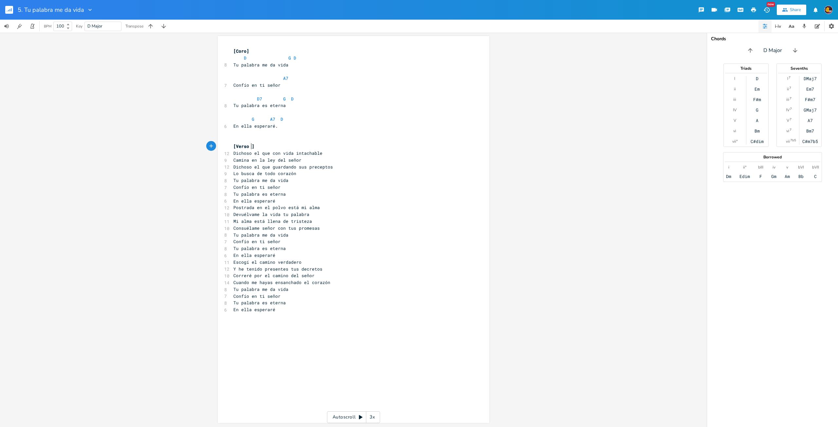
type textarea "Verso 1"
type textarea "D"
type textarea "G D"
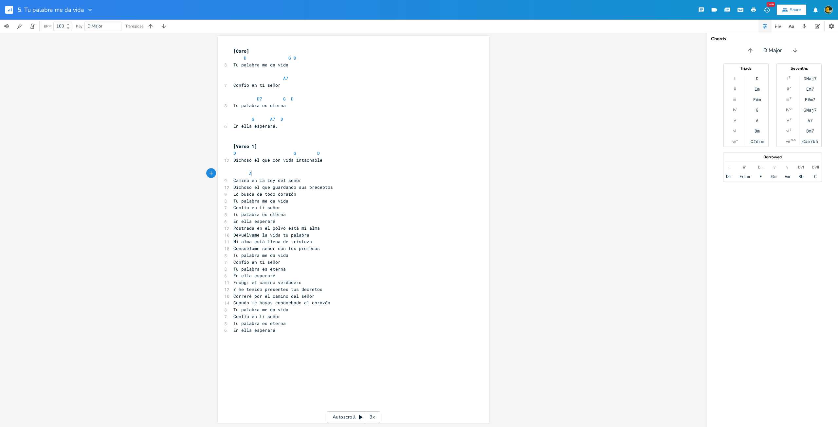
type textarea "Au"
type textarea "7"
type textarea "D"
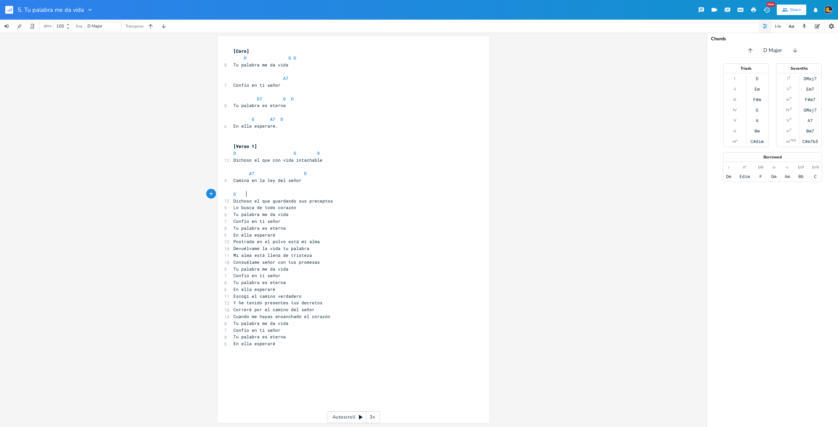
scroll to position [0, 10]
type textarea "D G D"
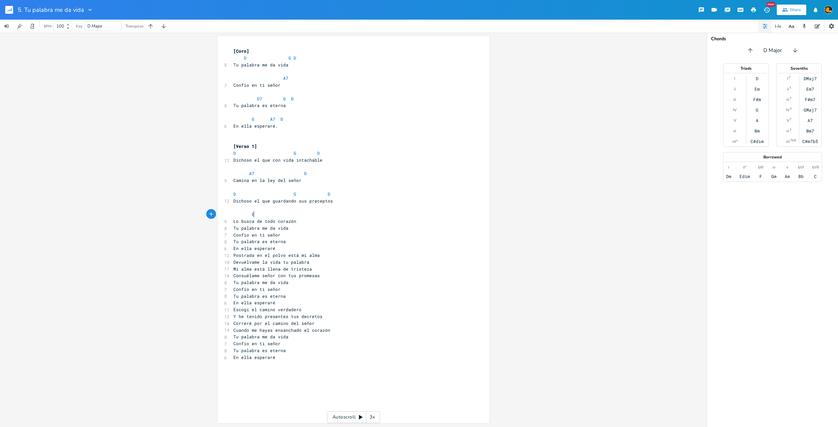
scroll to position [0, 9]
type textarea "Em A7 D"
type textarea "."
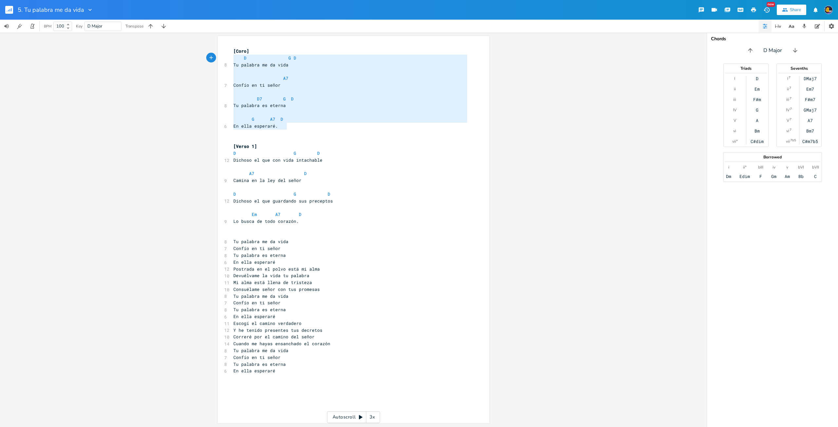
type textarea "[Coro] D G D Tu palabra me da vida A7 Confío en ti señor D7 G D Tu palabra es e…"
drag, startPoint x: 289, startPoint y: 120, endPoint x: 217, endPoint y: 54, distance: 97.1
click at [218, 54] on div "[Coro] D G D Tu palabra me da vida A7 Confío en ti señor D7 G D Tu palabra es e…" at bounding box center [354, 229] width 272 height 387
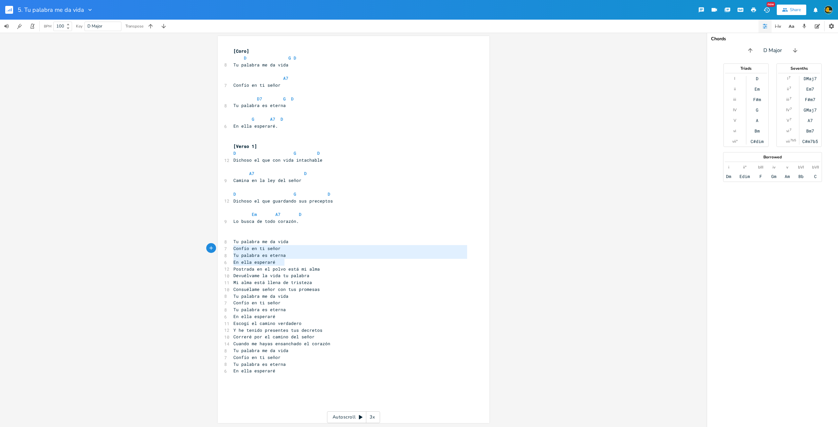
type textarea "Tu palabra me da vida Confío en ti señor Tu palabra es eterna En ella esperaré"
drag, startPoint x: 287, startPoint y: 263, endPoint x: 216, endPoint y: 241, distance: 74.8
click at [218, 241] on div "Tu palabra me da vida Confío en ti señor Tu palabra es eterna En ella esperaré …" at bounding box center [354, 229] width 272 height 387
paste textarea
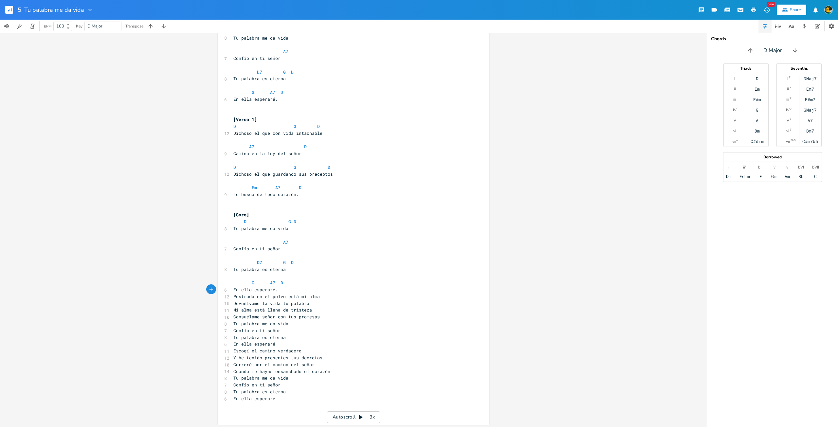
scroll to position [88, 0]
type textarea "]"
type textarea "[]"
type textarea "Verso 2"
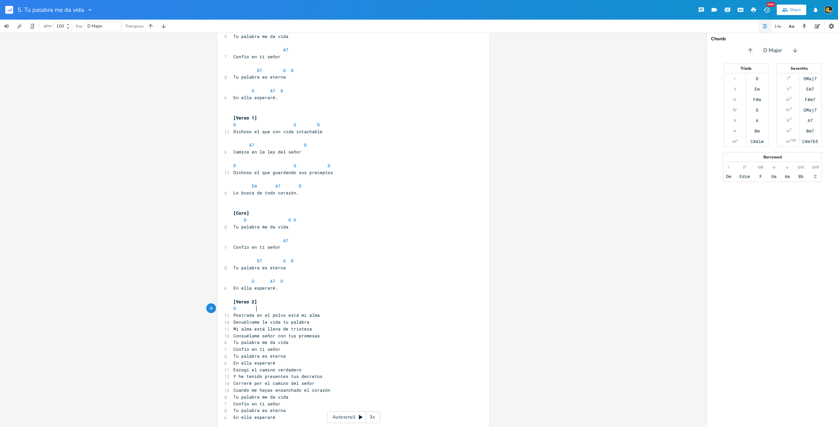
scroll to position [0, 13]
type textarea "D G D"
type textarea "j"
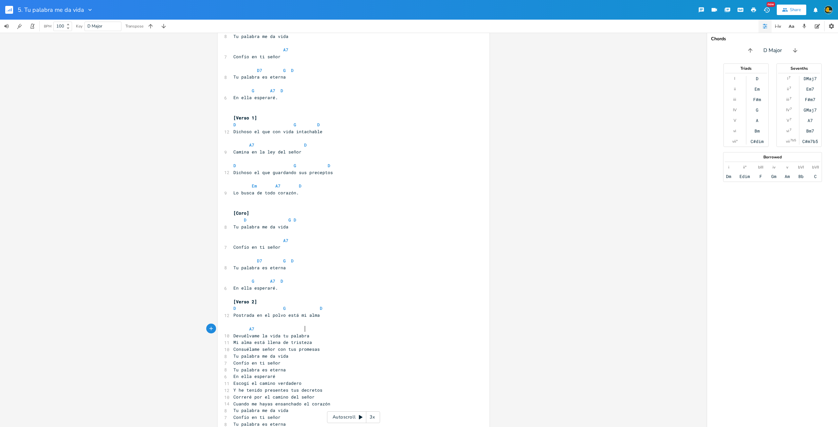
type textarea "A7 D"
type textarea "D"
type textarea "G D"
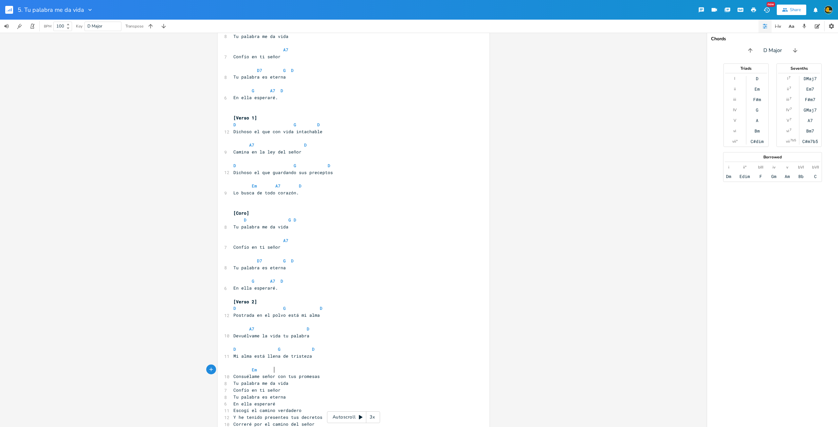
type textarea "Em"
type textarea "A7"
type textarea "D"
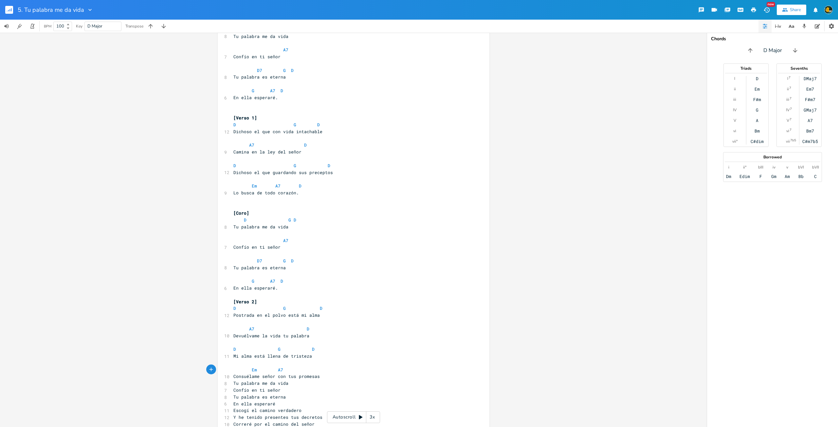
scroll to position [0, 4]
type textarea "D"
type textarea "."
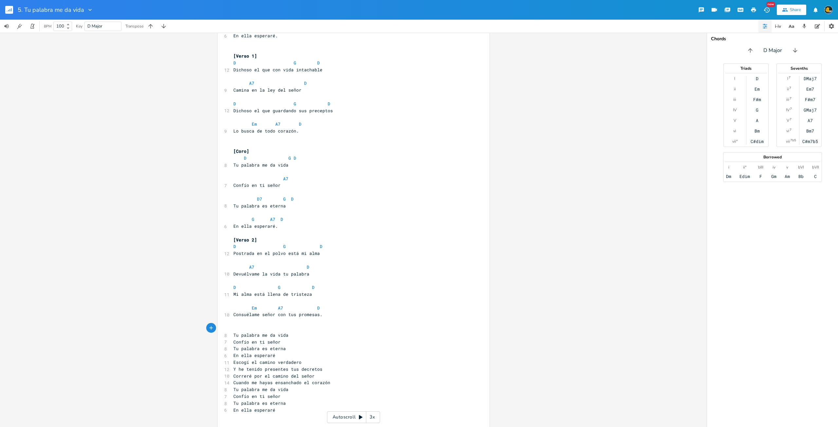
scroll to position [163, 0]
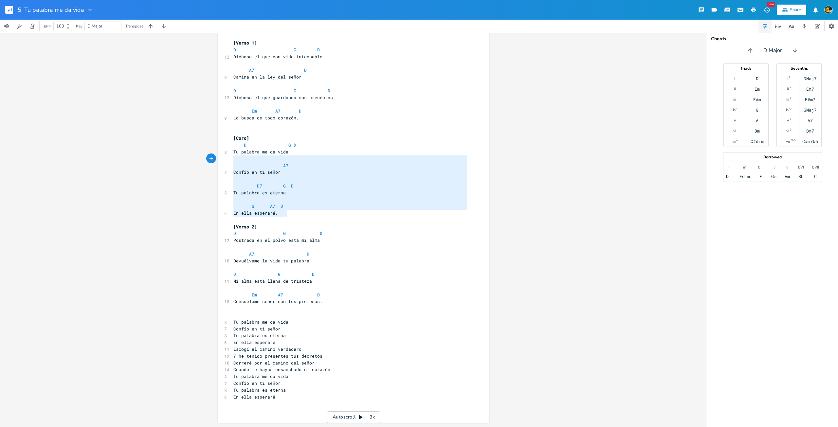
type textarea "[Coro] D G D Tu palabra me da vida A7 Confío en ti señor D7 G D Tu palabra es e…"
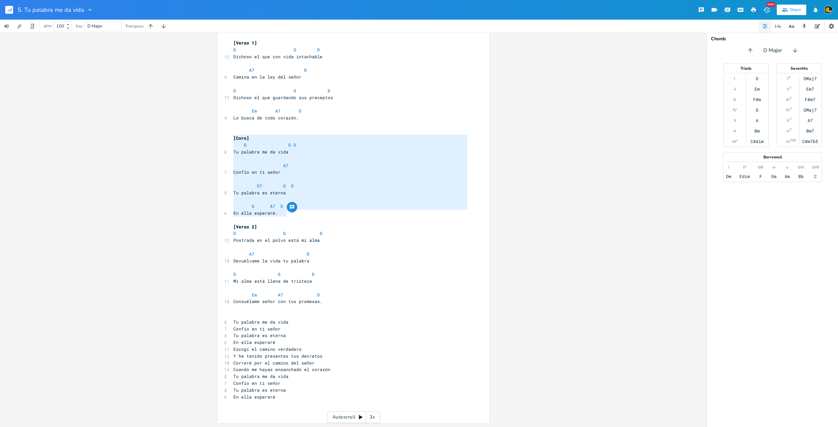
drag, startPoint x: 287, startPoint y: 212, endPoint x: 209, endPoint y: 141, distance: 106.1
click at [209, 141] on div "D E A D G B E Previous 1 of 21 Next Play G E A D G B E Previous 1 of 21 Next Pl…" at bounding box center [353, 230] width 707 height 394
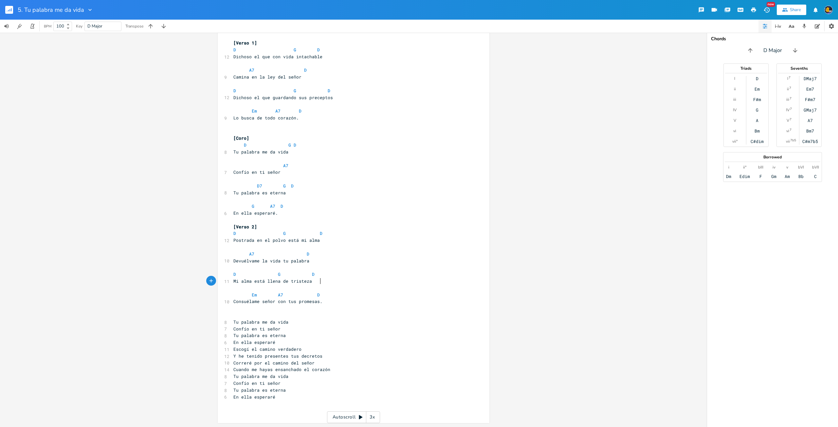
click at [465, 283] on pre "Mi alma está llena de tristeza" at bounding box center [350, 281] width 236 height 7
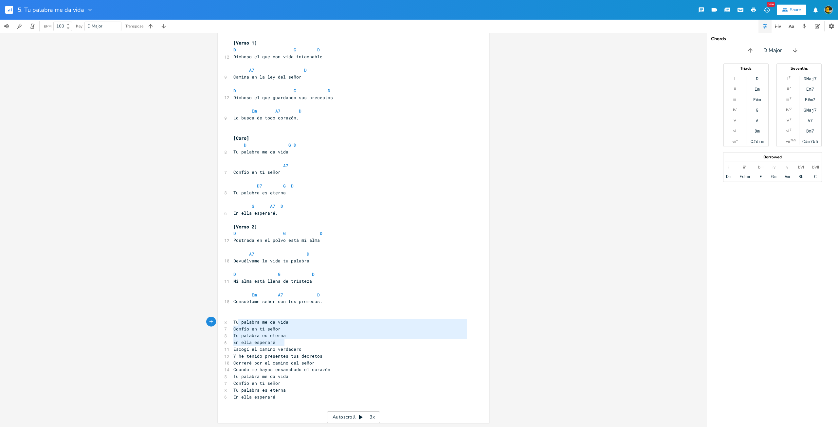
type textarea "Tu palabra me da vida Confío en ti señor Tu palabra es eterna En ella esperaré"
drag, startPoint x: 281, startPoint y: 341, endPoint x: 224, endPoint y: 321, distance: 61.0
click at [232, 321] on div "[Coro] D G D 8 Tu palabra me da vida A7 7 Confío en ti señor D7 G D 8 Tu palabr…" at bounding box center [350, 179] width 236 height 470
paste textarea
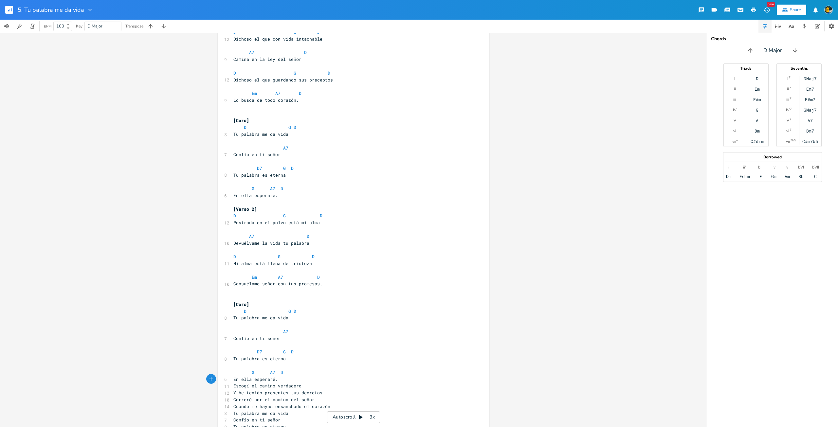
scroll to position [218, 0]
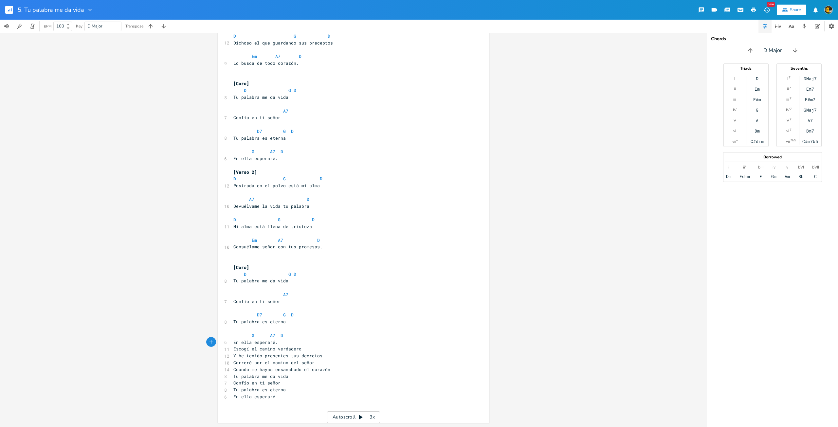
click at [290, 339] on pre "En ella esperaré." at bounding box center [350, 342] width 236 height 7
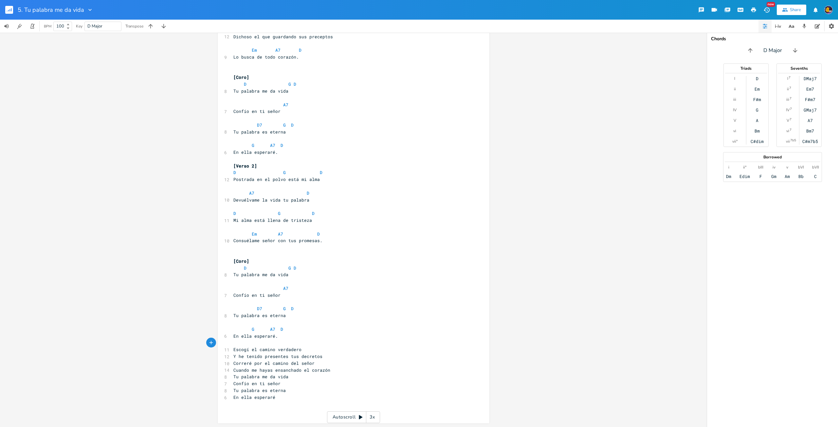
scroll to position [225, 0]
type textarea "Tu palabra me da vida Confío en ti señor Tu palabra es eterna En ella esperaré"
drag, startPoint x: 287, startPoint y: 398, endPoint x: 224, endPoint y: 377, distance: 66.7
click at [232, 377] on div "[Coro] D G D 8 Tu palabra me da vida A7 7 Confío en ti señor D7 G D 8 Tu palabr…" at bounding box center [350, 148] width 236 height 531
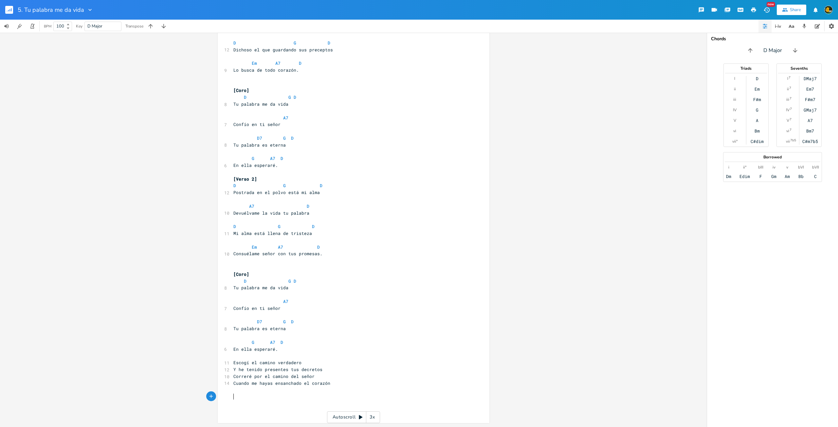
scroll to position [276, 0]
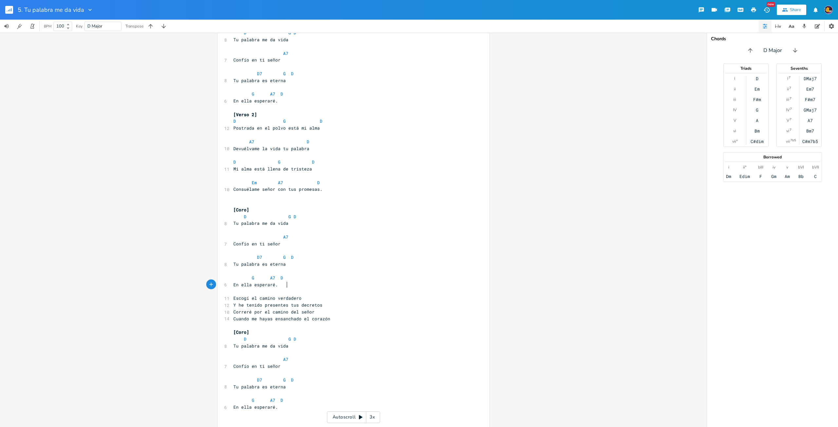
click at [326, 286] on pre "En ella esperaré." at bounding box center [350, 284] width 236 height 7
type textarea "[]"
type textarea "Vesro"
type textarea "rso 3"
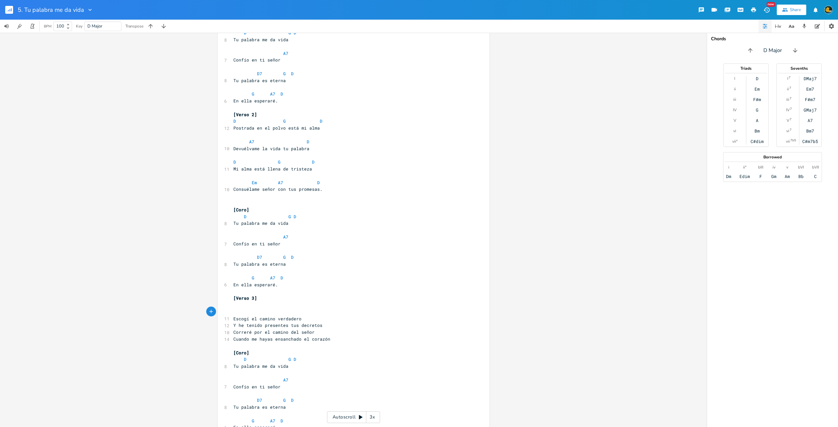
type textarea "S"
type textarea "D G"
type textarea "D"
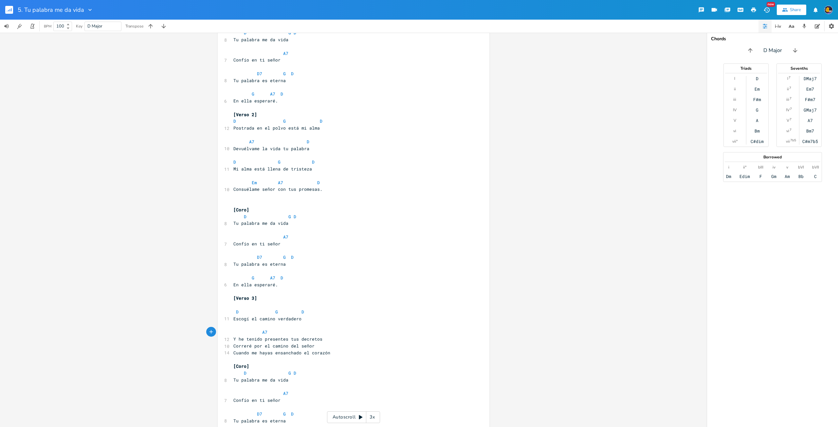
type textarea "A7"
type textarea "D"
type textarea "D G D"
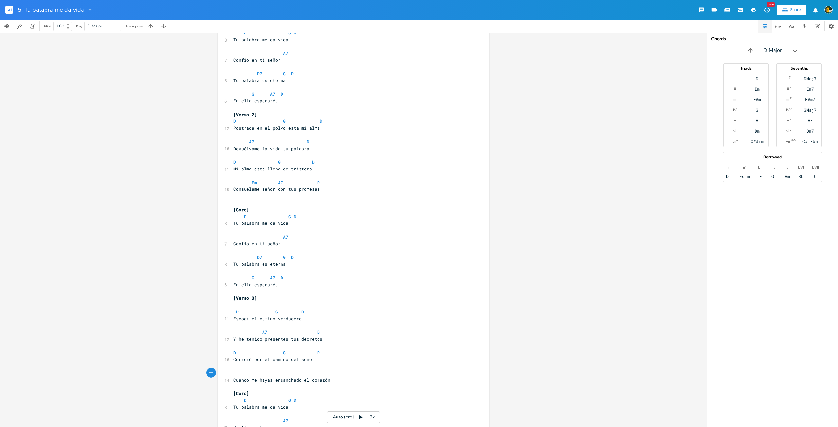
type textarea "A"
type textarea "Em"
type textarea "A7"
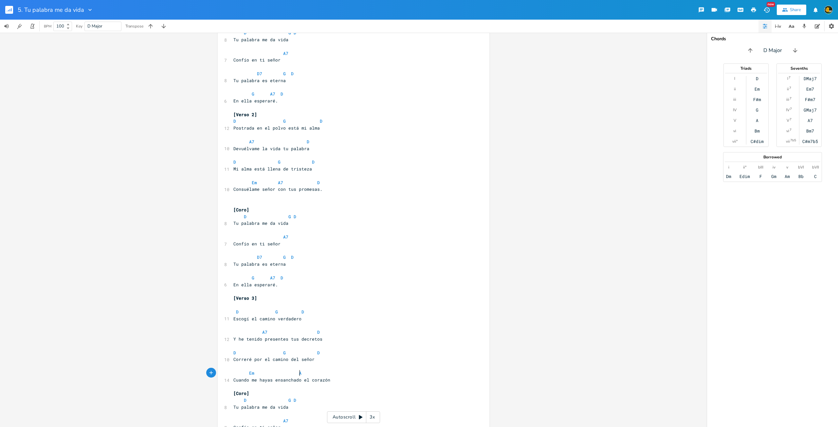
scroll to position [0, 6]
type textarea "Em"
type textarea "D"
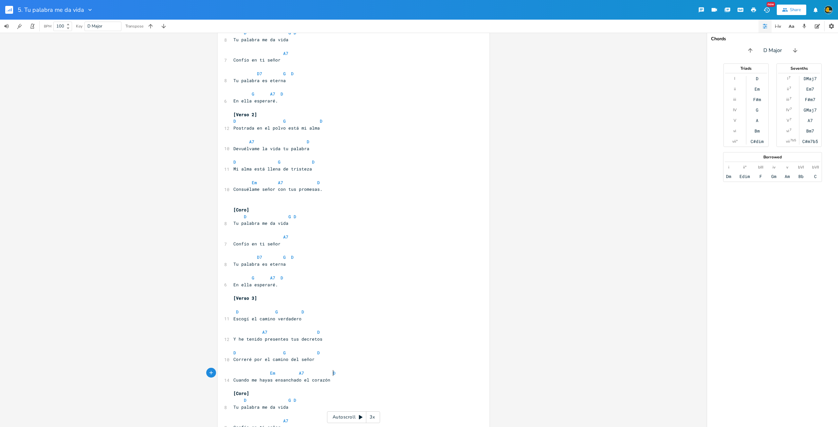
click at [259, 257] on span "D7 G D" at bounding box center [263, 257] width 60 height 6
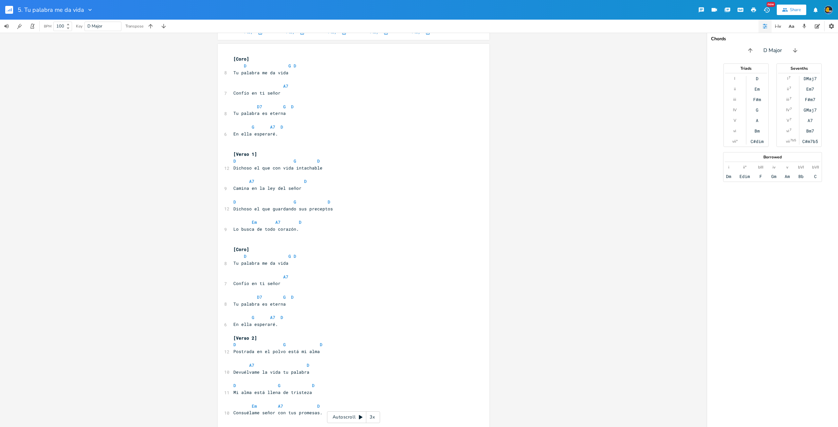
scroll to position [46, 0]
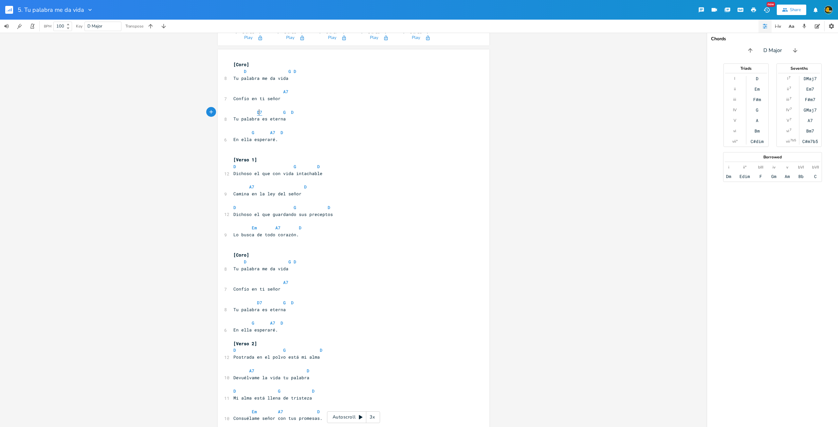
click at [258, 113] on span "D7" at bounding box center [259, 112] width 5 height 6
click at [260, 113] on span "D7 G D" at bounding box center [263, 112] width 60 height 6
click at [261, 303] on span "D7 G D" at bounding box center [263, 303] width 60 height 6
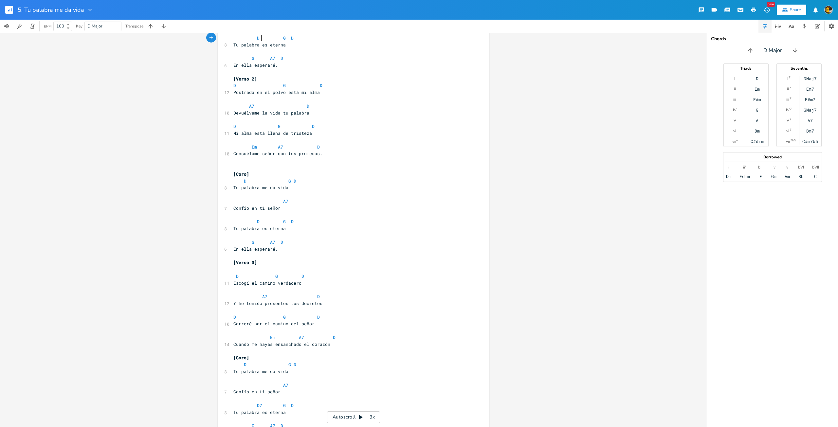
scroll to position [347, 0]
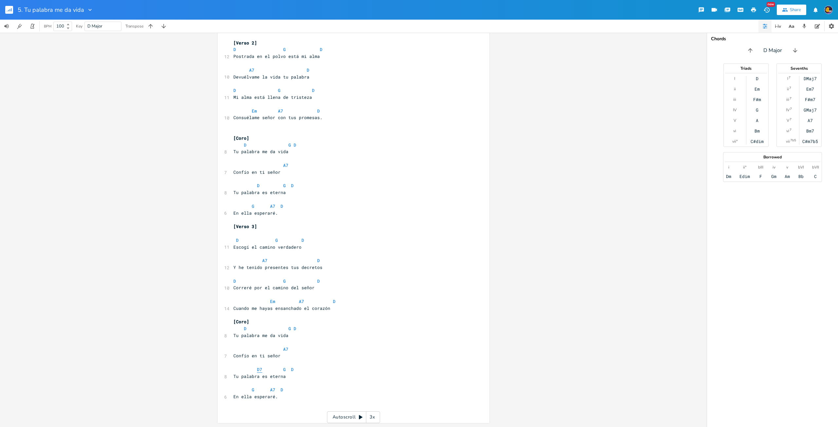
click at [258, 371] on span "D7" at bounding box center [259, 370] width 5 height 6
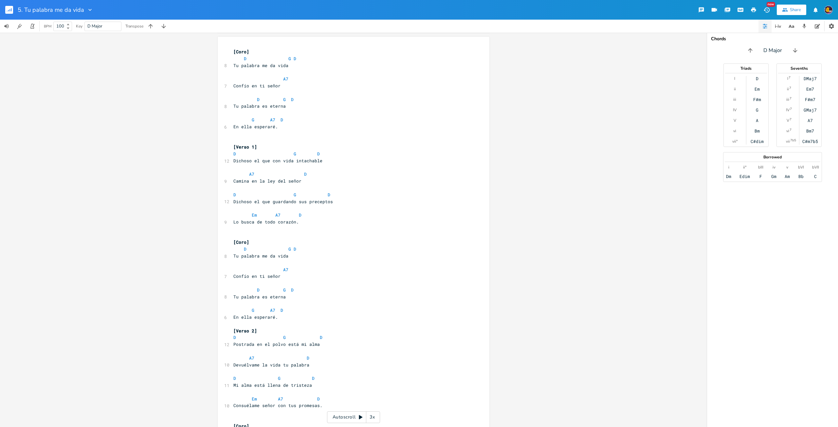
scroll to position [0, 0]
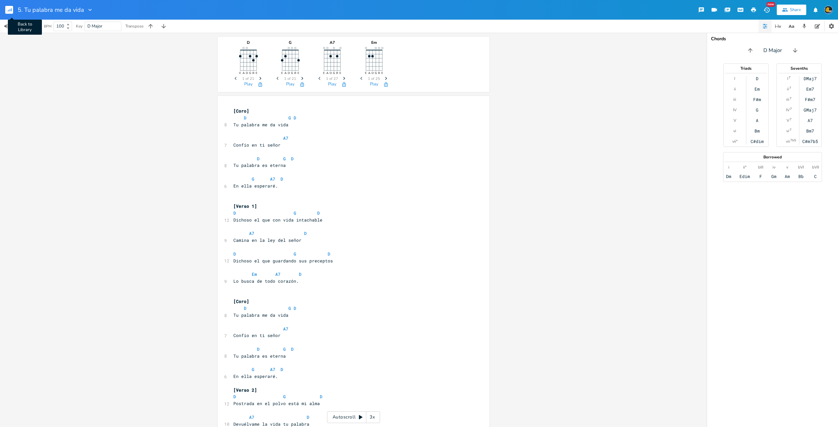
click at [10, 14] on button "Back to Library" at bounding box center [11, 10] width 13 height 16
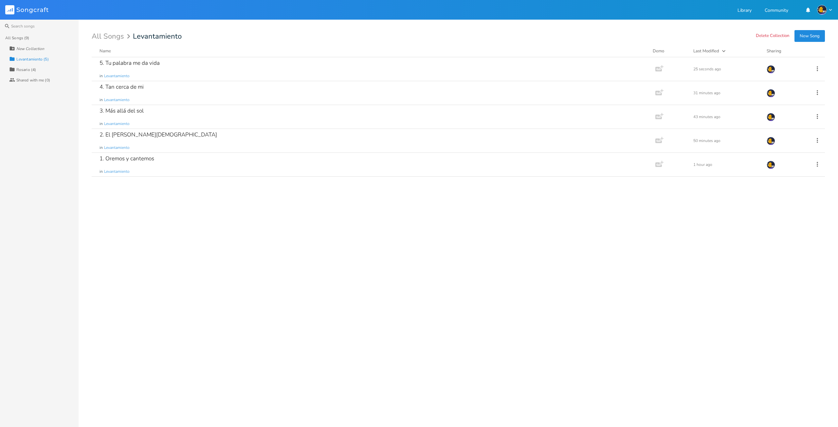
click at [809, 36] on button "New Song" at bounding box center [809, 36] width 30 height 12
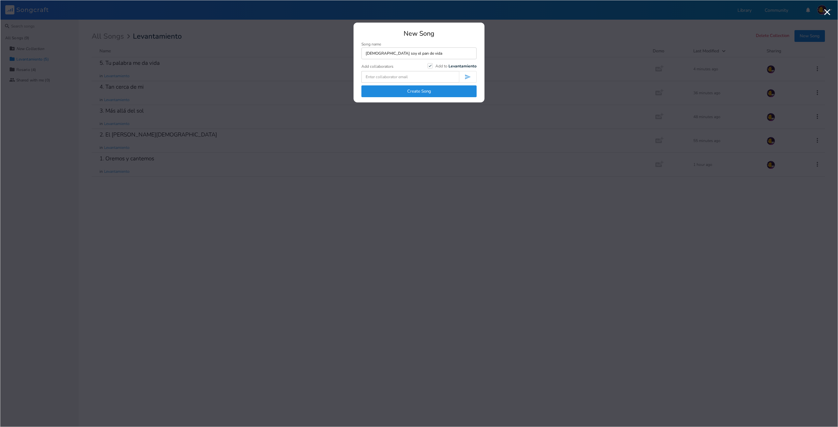
type input "[DEMOGRAPHIC_DATA] soy el pan de vida"
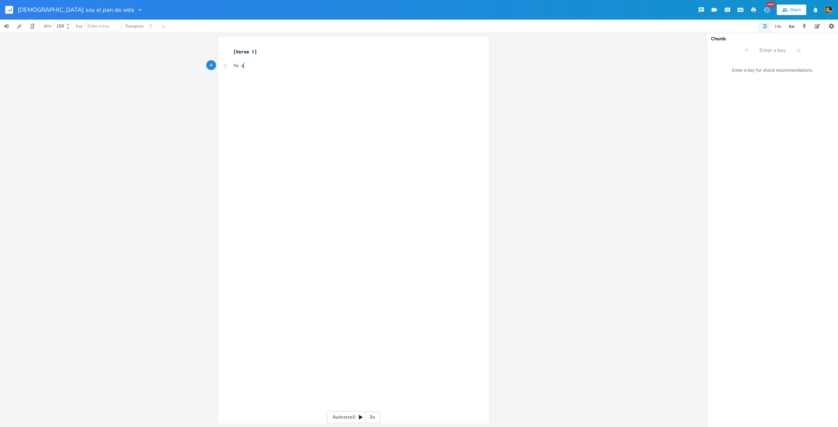
type textarea "Yo soy"
type textarea "Yo soy el pan de vida"
type textarea "el que viene a mí no tendra"
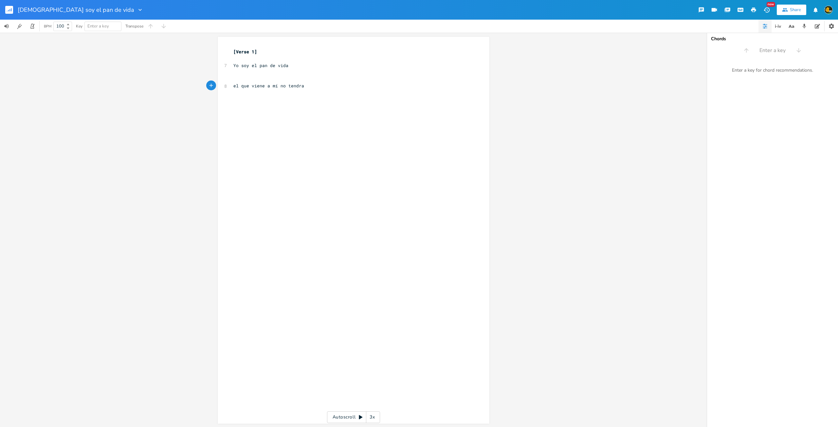
type textarea "p"
type textarea "á hambre"
type textarea "i"
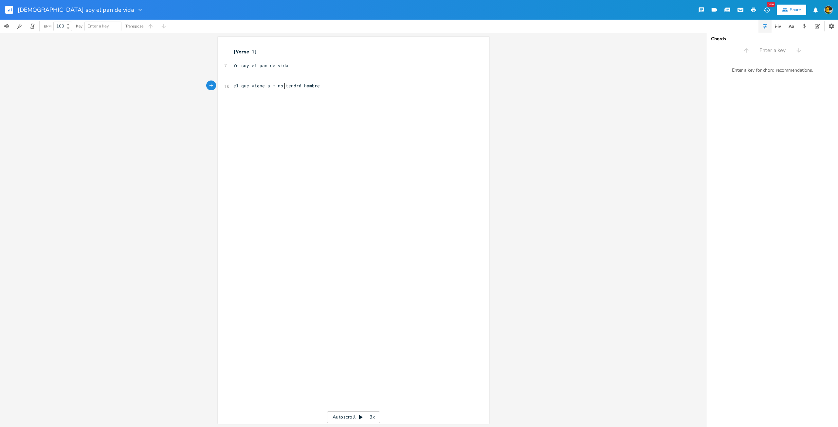
type textarea "í"
type textarea "."
type textarea "El que viene a mí no tendrá sed,"
type textarea "[PERSON_NAME] viene a mí, si mi padre no lo llama."
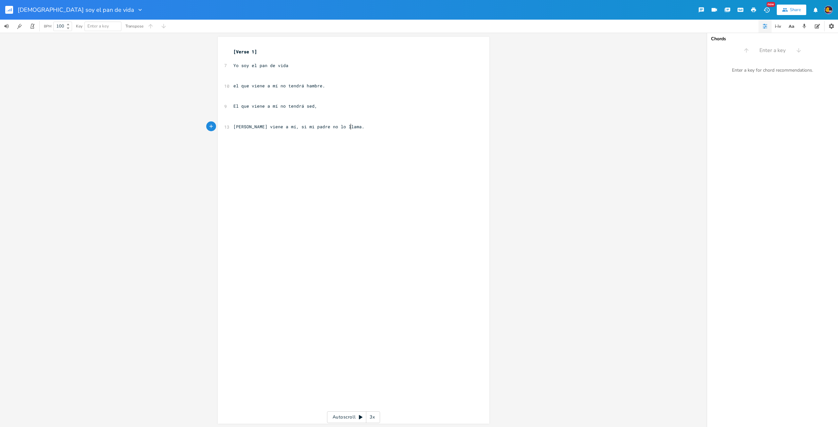
scroll to position [0, 80]
type textarea "."
type textarea ";"
type textarea ","
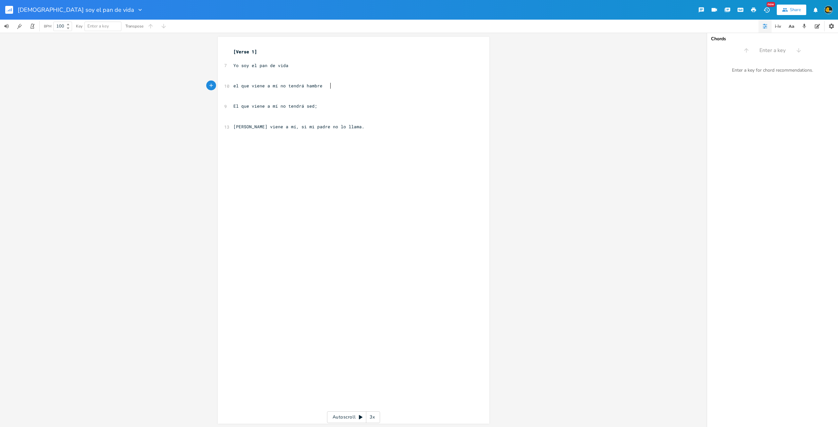
scroll to position [0, 1]
type textarea "e"
type textarea "n"
type textarea "[]"
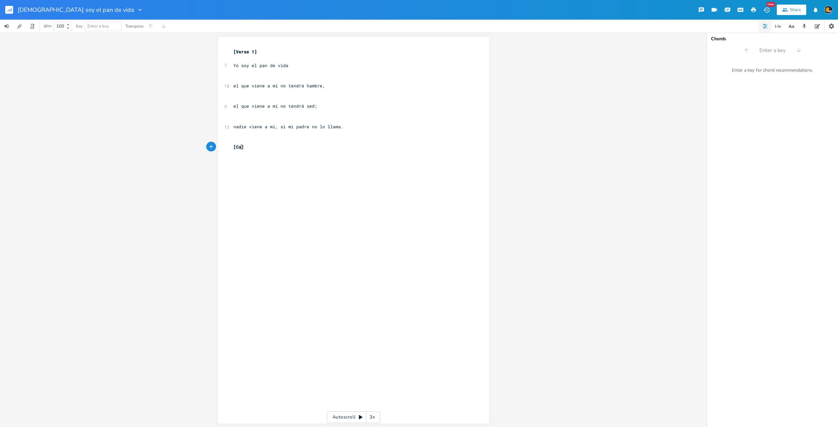
scroll to position [0, 9]
type textarea "Coro"
type textarea "Yo lo resucitaré, yo lo recu"
type textarea "sucitaré,"
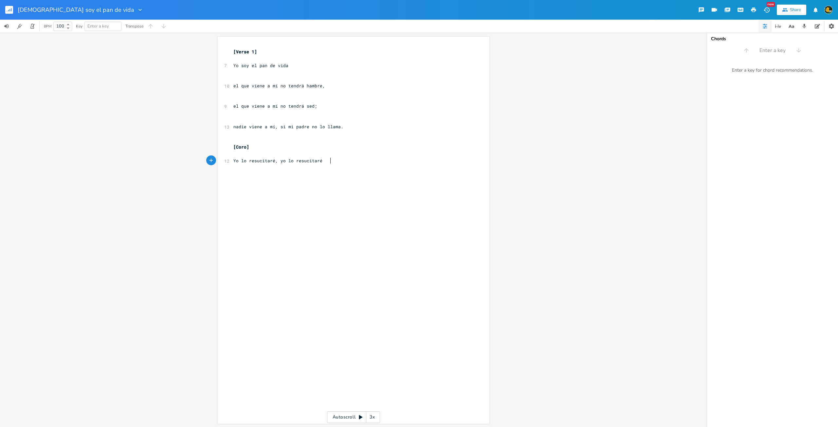
scroll to position [0, 16]
type textarea "Yo lo resucitaré en el día final."
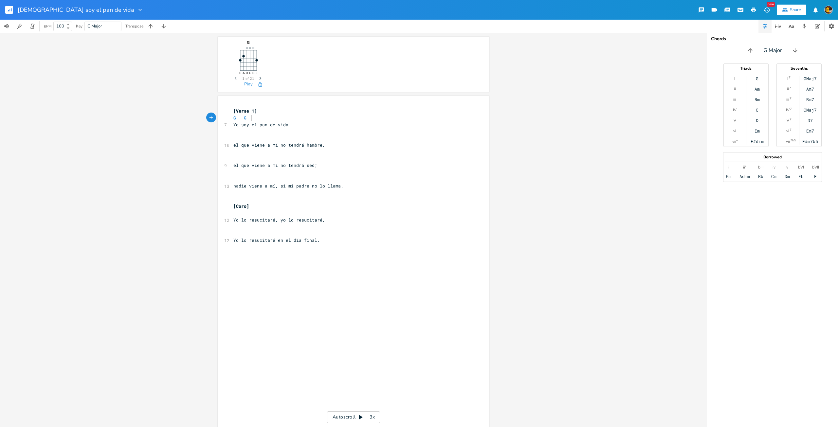
scroll to position [0, 12]
type textarea "G G"
type textarea "Bm"
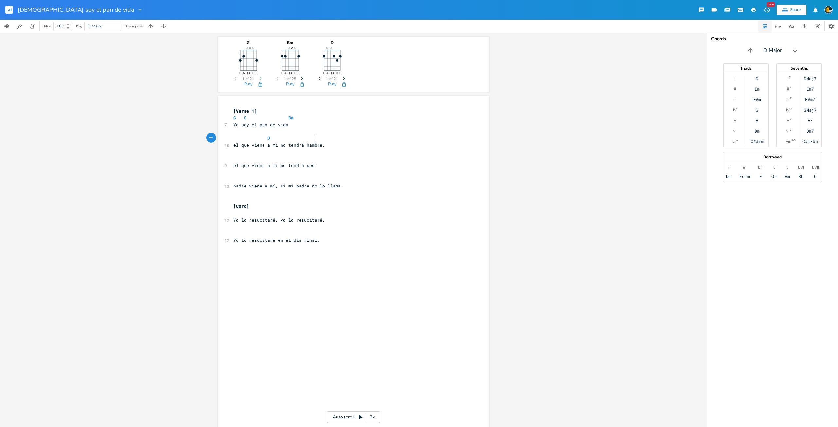
type textarea "D"
type textarea "C D"
type textarea "G Bm C"
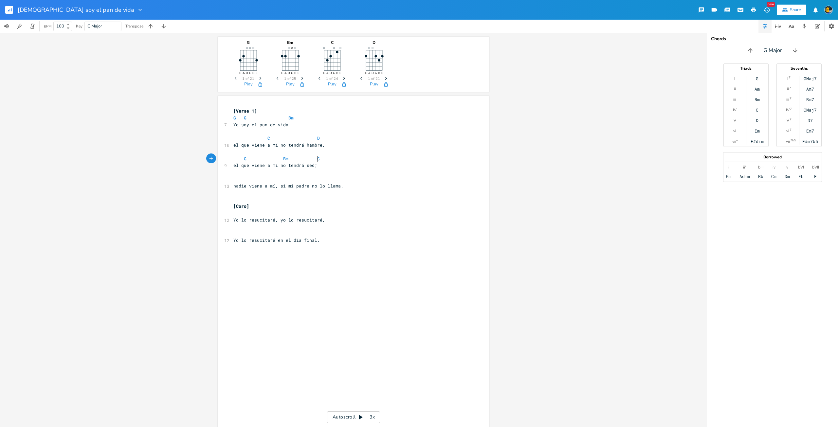
scroll to position [0, 41]
type textarea "G"
type textarea "G D"
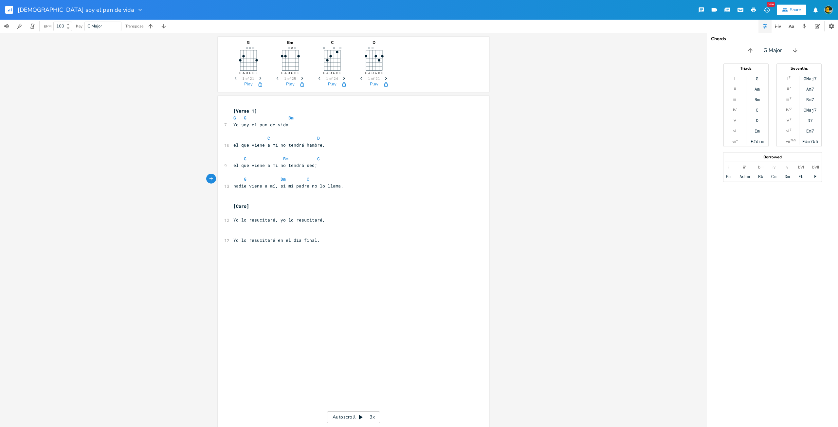
type textarea "Bm C"
type textarea "R"
type textarea "D"
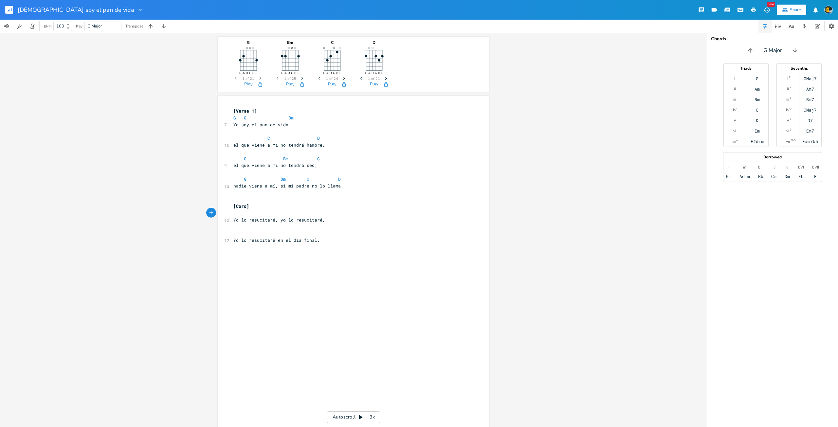
type textarea "S"
type textarea "G D G"
type textarea "F"
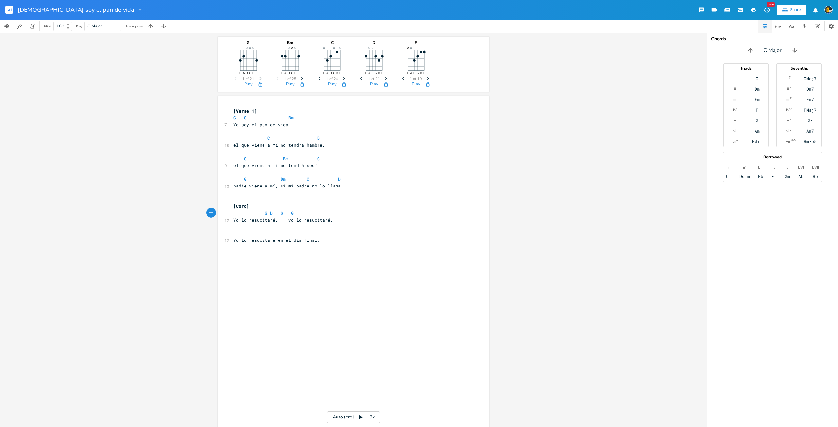
scroll to position [0, 5]
type textarea "G7"
type textarea "C D"
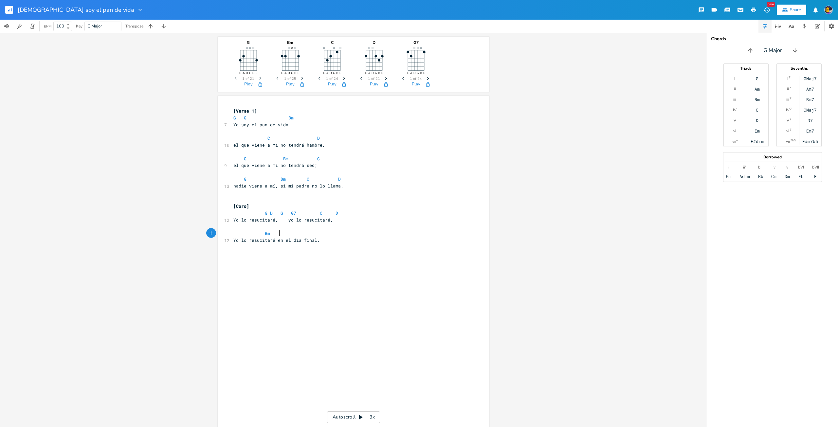
type textarea "Bm"
type textarea "D"
type textarea "D G"
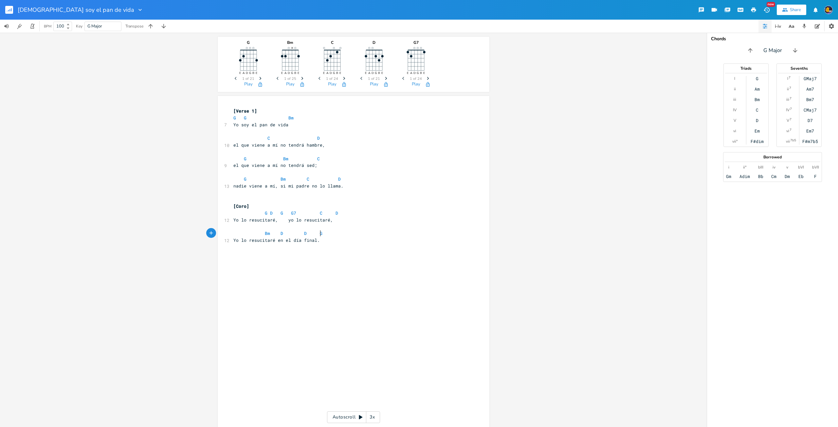
click at [361, 254] on div "xxxxxxxxxx [Verse 1] G G Bm [DEMOGRAPHIC_DATA] soy el pan de vida C D 10 el que…" at bounding box center [358, 295] width 253 height 379
type textarea "[]"
type textarea "Verso 2"
type textarea "o 1"
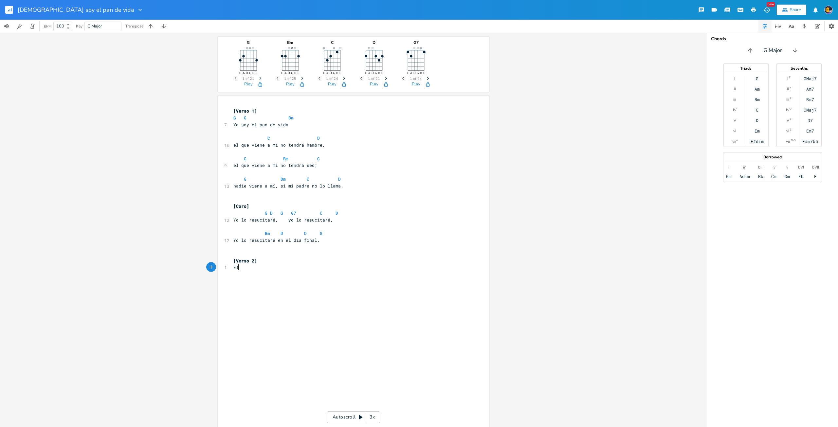
scroll to position [0, 5]
type textarea "El p"
type textarea "an que yo les daré,"
click at [299, 275] on pre "El pan que yo les daré," at bounding box center [350, 274] width 236 height 7
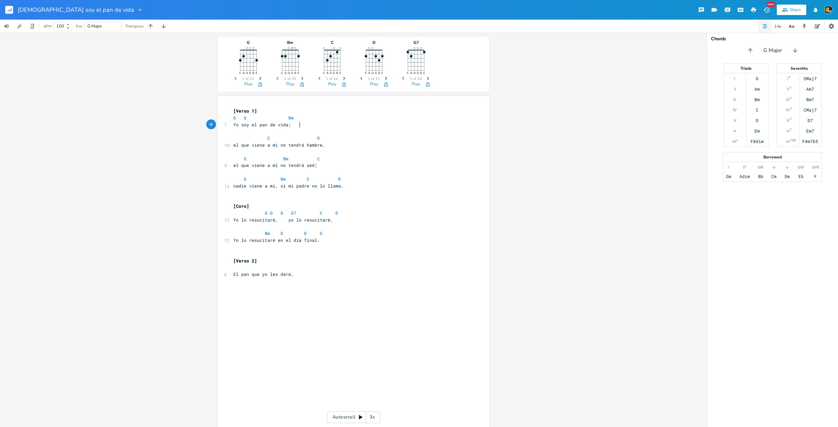
type textarea ";"
type textarea "."
type textarea "B"
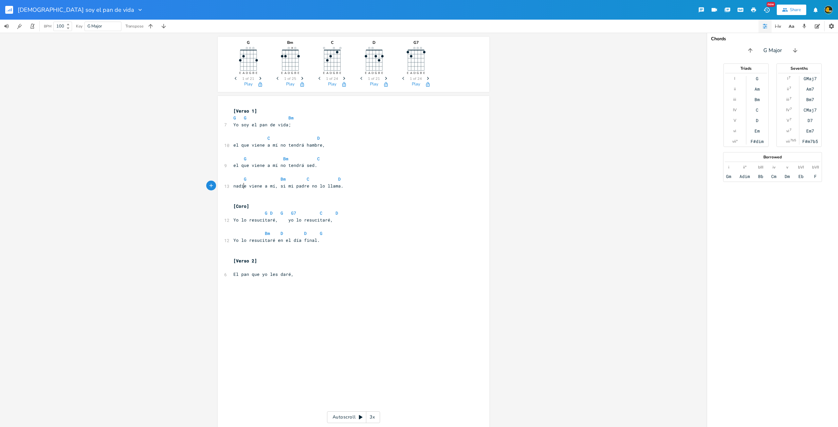
type textarea "N"
type textarea "P"
type textarea "es mi cuerpo ,"
type textarea ", vida del mundo;"
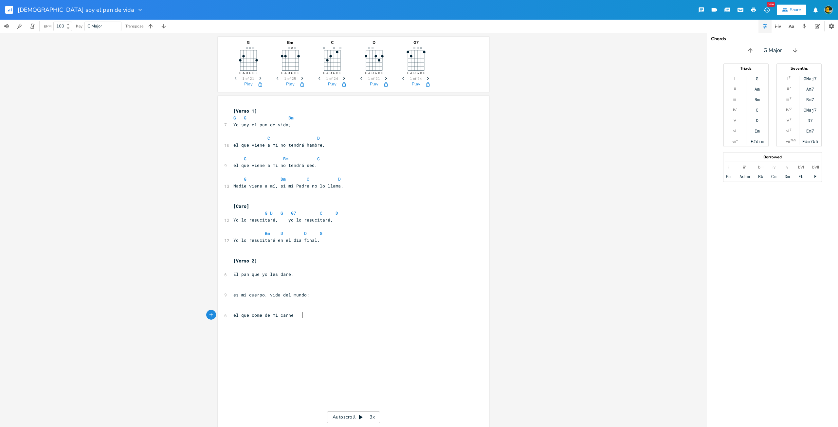
scroll to position [0, 47]
type textarea "el que come de mi carne."
type textarea "tendrá vida eterna, tendrá vida eterna."
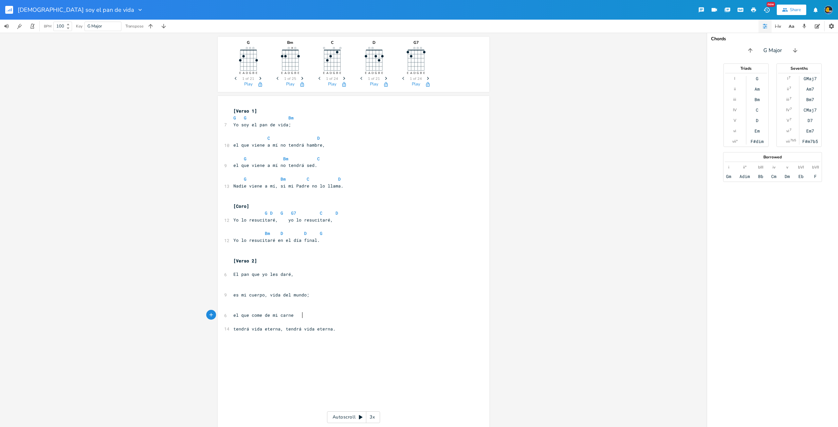
type textarea ","
type textarea "G"
type textarea "Bm"
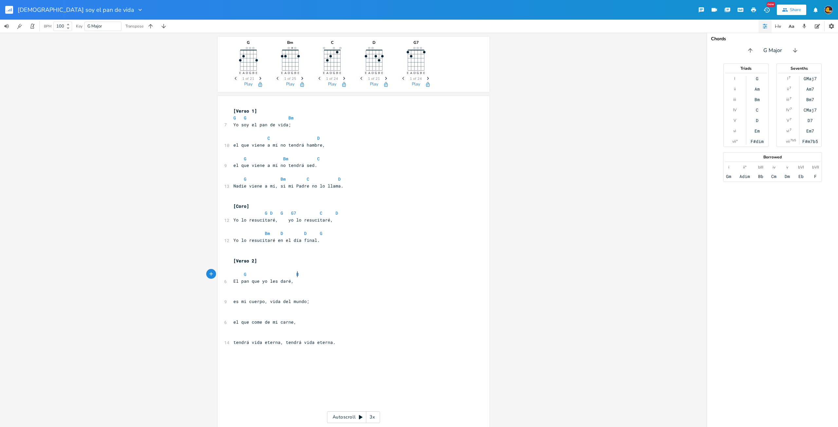
scroll to position [0, 9]
type textarea "C"
type textarea "M"
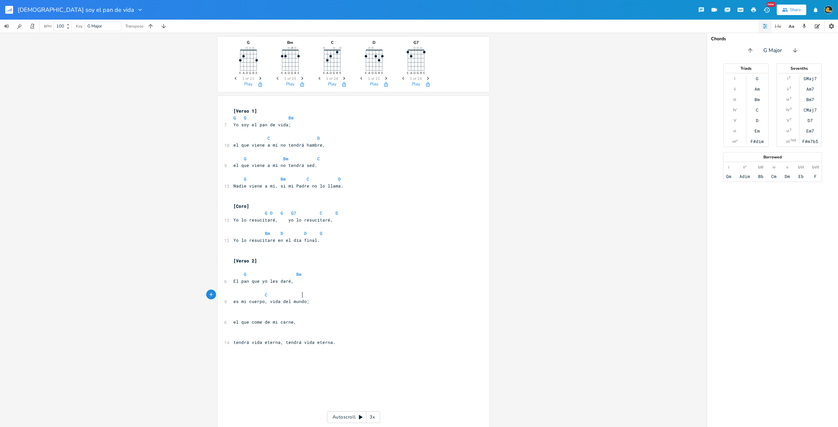
type textarea "D"
type textarea "GG"
type textarea "G"
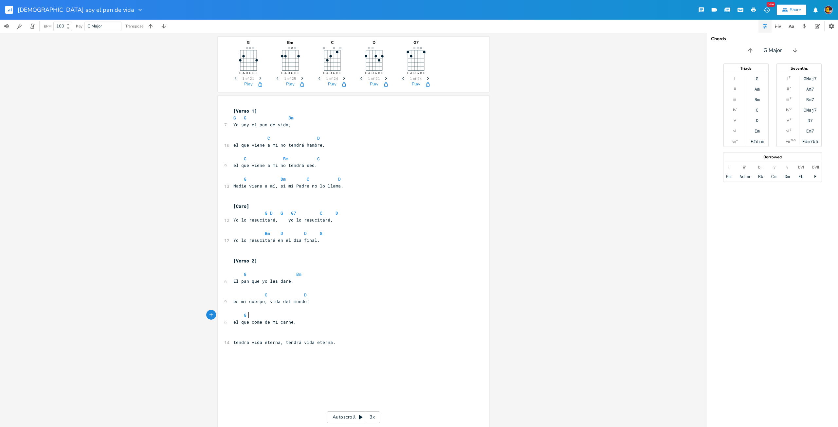
type textarea "G"
type textarea "a"
type textarea "Bm C"
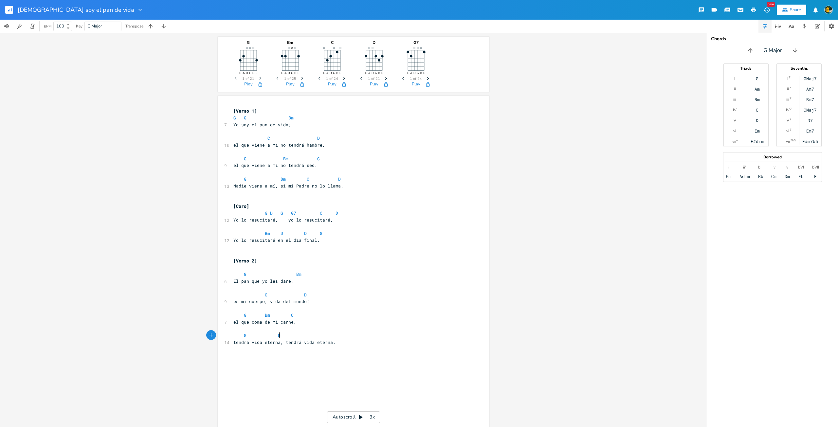
type textarea "G Gm"
click at [281, 231] on span "D" at bounding box center [282, 233] width 3 height 6
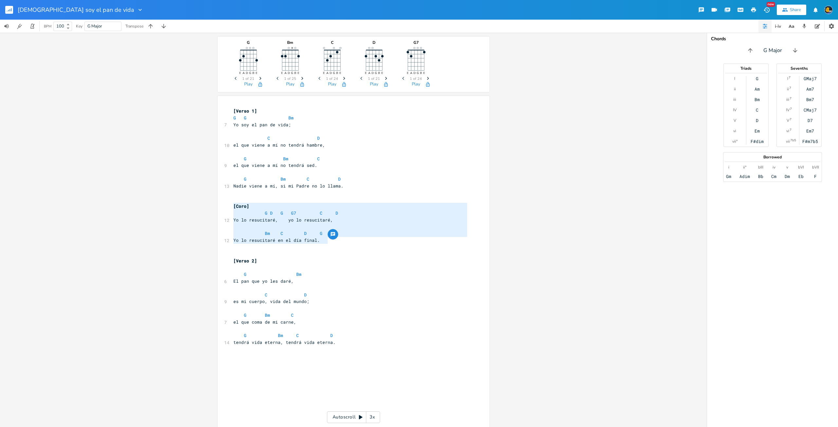
drag, startPoint x: 317, startPoint y: 238, endPoint x: 208, endPoint y: 206, distance: 112.7
click at [208, 206] on div "G E A D G B E Previous 1 of 21 Next Play Bm E A D G B E × Previous 1 of 25 Next…" at bounding box center [353, 230] width 707 height 394
click at [254, 371] on div "x [Verso 1] G G Bm [DEMOGRAPHIC_DATA] soy el pan de vida; C D 10 el que viene a…" at bounding box center [358, 295] width 253 height 379
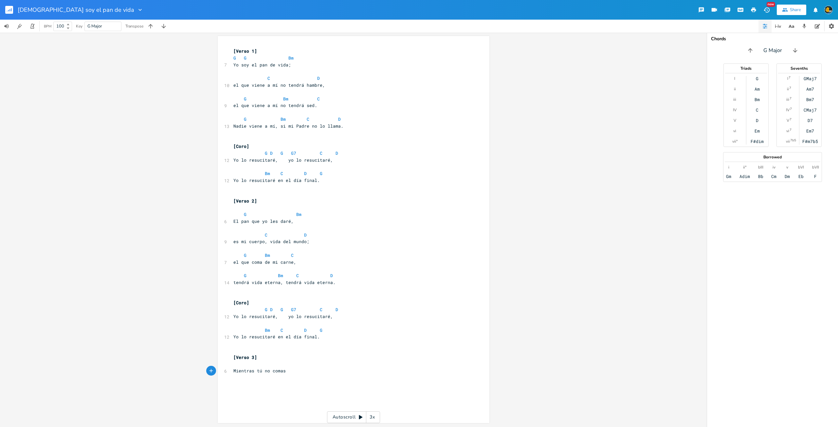
scroll to position [0, 47]
click at [321, 369] on pre "Mientras tú no comas," at bounding box center [350, 371] width 236 height 7
click at [291, 388] on pre "el cuerpo" at bounding box center [350, 384] width 236 height 7
click at [288, 388] on div "x [Verso 1] G G Bm [DEMOGRAPHIC_DATA] soy el pan de vida; C D 10 el que viene a…" at bounding box center [350, 217] width 236 height 343
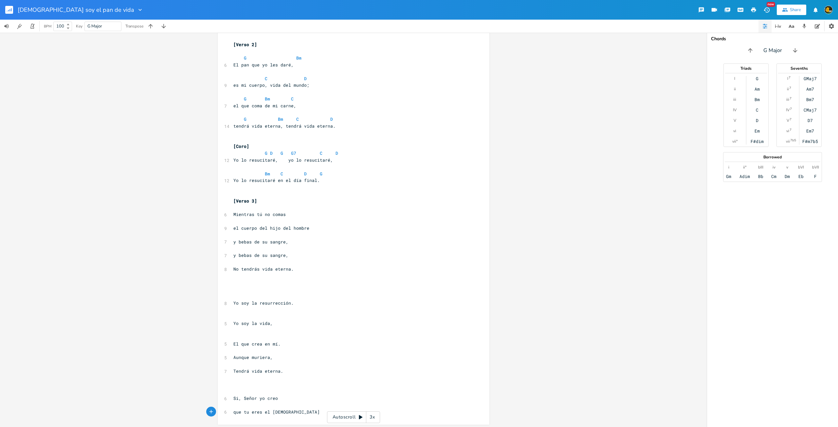
scroll to position [218, 0]
click at [315, 414] on div "x [Verso 1] G G Bm [DEMOGRAPHIC_DATA] soy el pan de vida; C D 10 el que viene a…" at bounding box center [350, 151] width 236 height 527
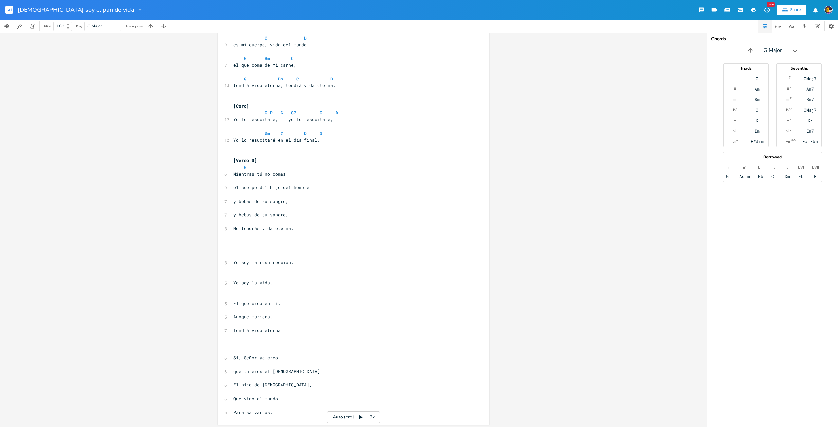
scroll to position [252, 0]
click at [305, 169] on pre "Mientras tú no comas" at bounding box center [350, 172] width 236 height 7
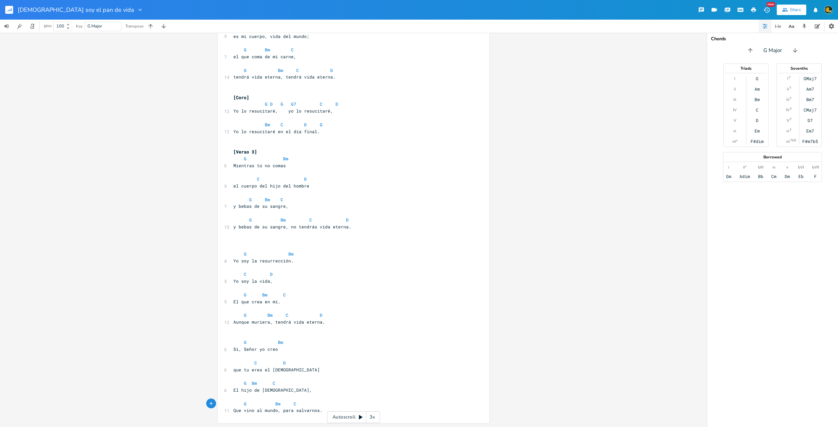
scroll to position [0, 20]
click at [233, 244] on pre at bounding box center [350, 240] width 236 height 7
click at [242, 249] on pre at bounding box center [350, 247] width 236 height 7
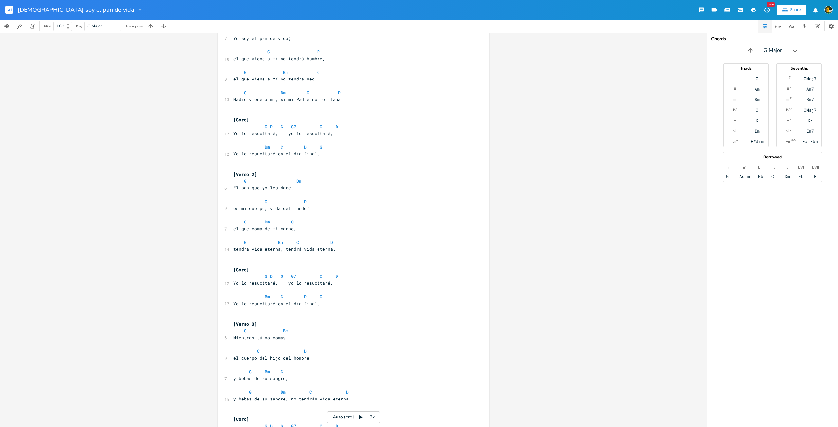
scroll to position [0, 0]
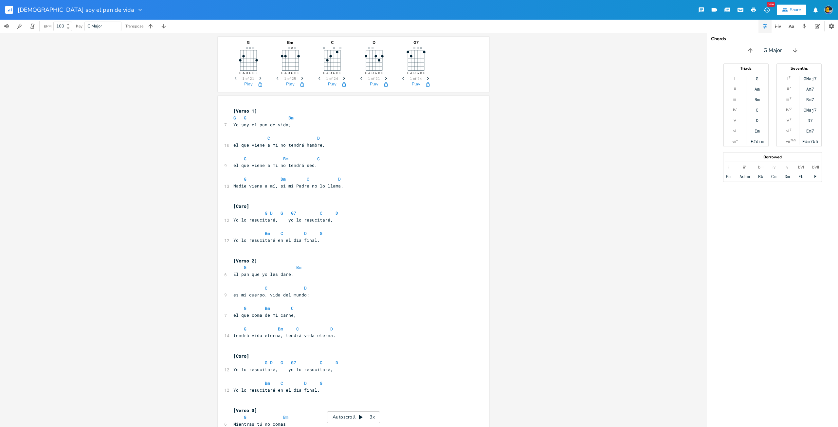
click at [372, 415] on div "3x" at bounding box center [372, 417] width 12 height 12
click at [372, 420] on div "4x" at bounding box center [372, 417] width 12 height 12
click at [372, 420] on div "5x" at bounding box center [372, 417] width 12 height 12
click at [372, 420] on div "1x" at bounding box center [372, 417] width 12 height 12
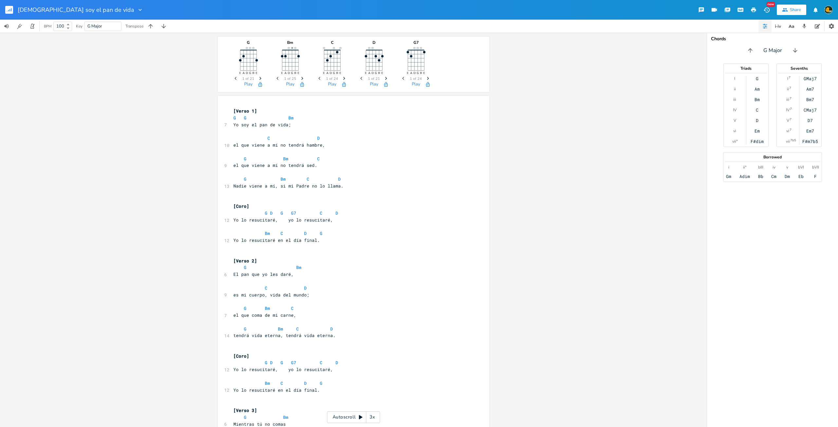
click at [371, 419] on div "3x" at bounding box center [372, 417] width 12 height 12
click at [371, 419] on div "5x" at bounding box center [372, 417] width 12 height 12
click at [371, 419] on div "1x" at bounding box center [372, 417] width 12 height 12
click at [357, 419] on div "Autoscroll 2x" at bounding box center [353, 417] width 53 height 12
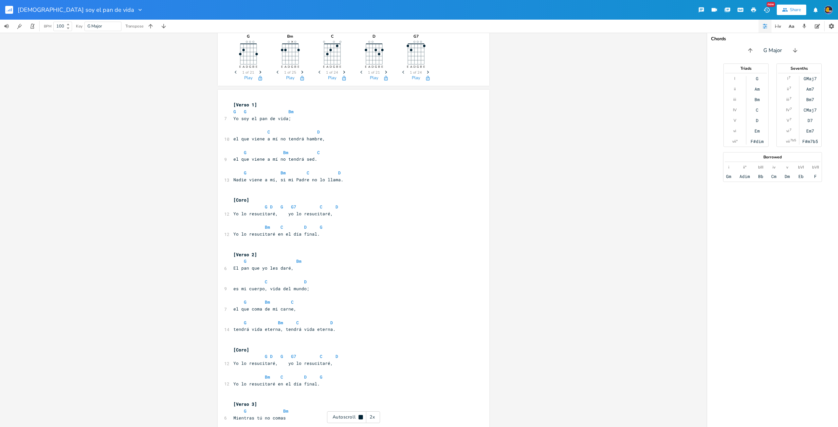
scroll to position [7, 0]
click at [362, 419] on icon at bounding box center [360, 417] width 4 height 4
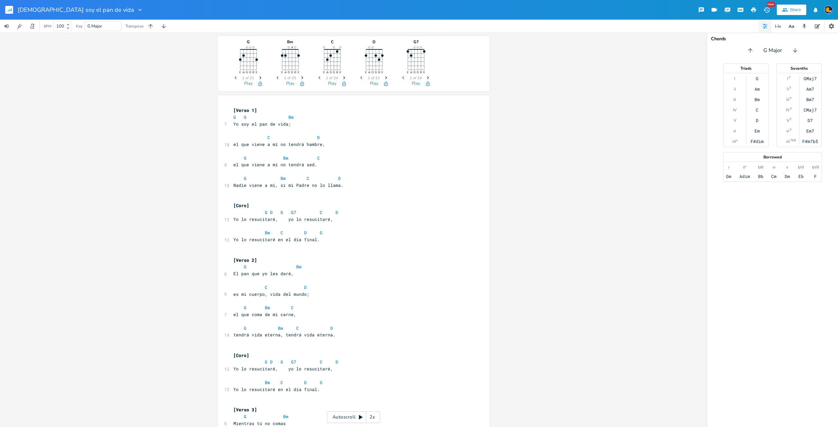
scroll to position [0, 0]
click at [384, 78] on icon "Next" at bounding box center [386, 79] width 4 height 4
click at [428, 82] on button "button" at bounding box center [427, 84] width 13 height 5
click at [427, 79] on icon "Next" at bounding box center [428, 79] width 4 height 4
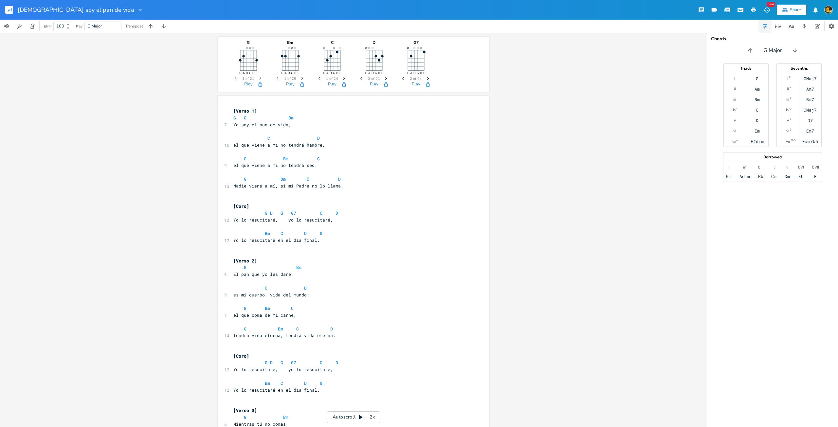
click at [428, 79] on span "Next" at bounding box center [428, 78] width 9 height 11
click at [494, 77] on div "G E A D G B E Previous 1 of 21 Next Play Bm E A D G B E × Previous 1 of 25 Next…" at bounding box center [353, 230] width 707 height 394
click at [402, 79] on icon "Previous" at bounding box center [404, 79] width 4 height 4
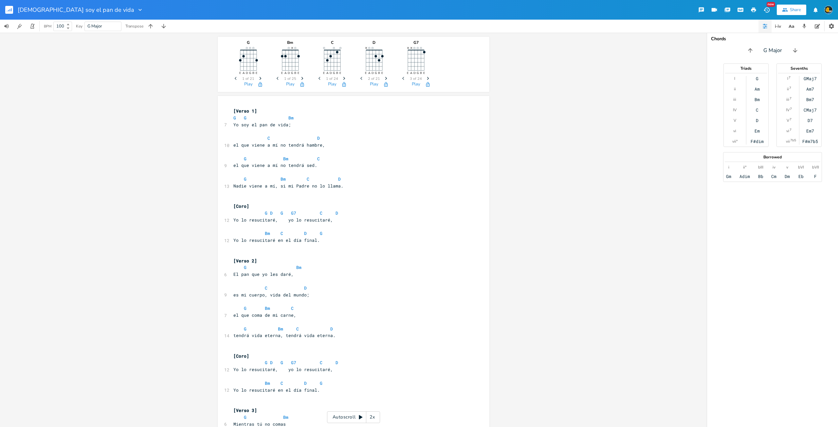
click at [402, 79] on icon "Previous" at bounding box center [404, 79] width 4 height 4
click at [427, 79] on icon "button" at bounding box center [428, 78] width 2 height 3
click at [301, 77] on icon "button" at bounding box center [302, 78] width 2 height 3
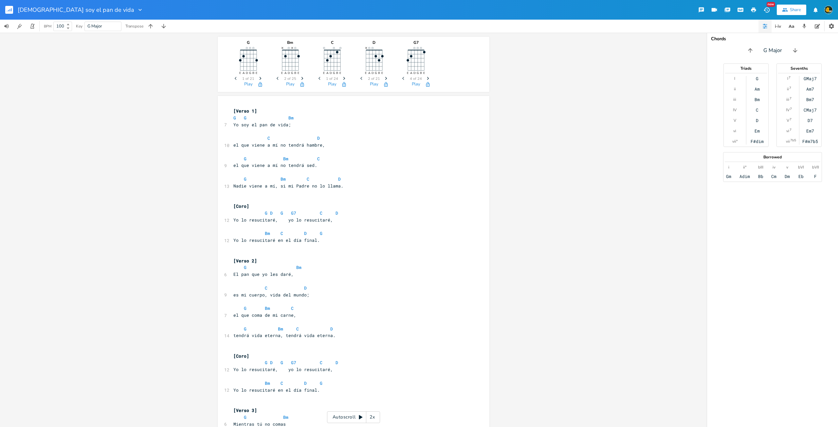
click at [301, 77] on icon "button" at bounding box center [302, 78] width 2 height 3
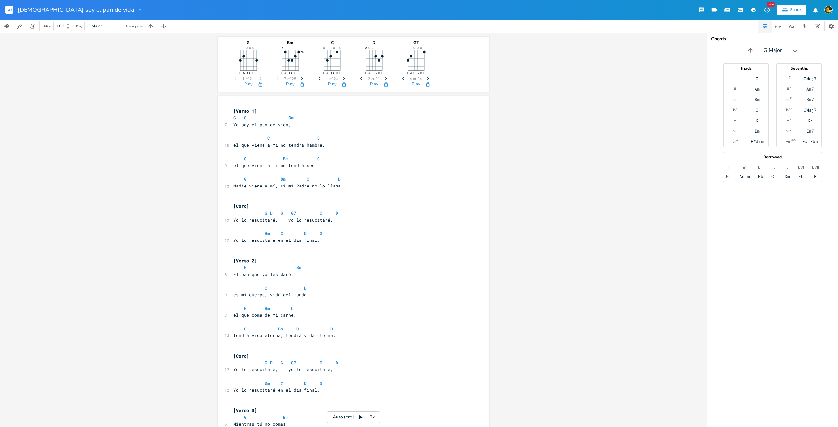
click at [277, 80] on icon "Previous" at bounding box center [279, 79] width 4 height 4
click at [9, 8] on rect "button" at bounding box center [9, 10] width 8 height 8
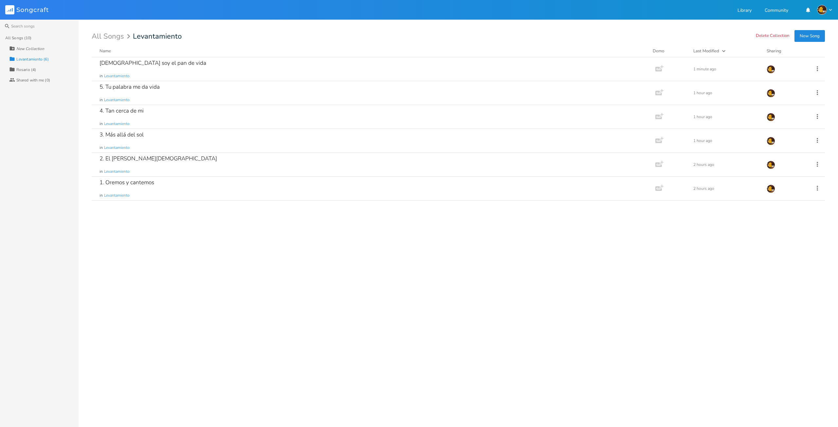
click at [808, 36] on button "New Song" at bounding box center [809, 36] width 30 height 12
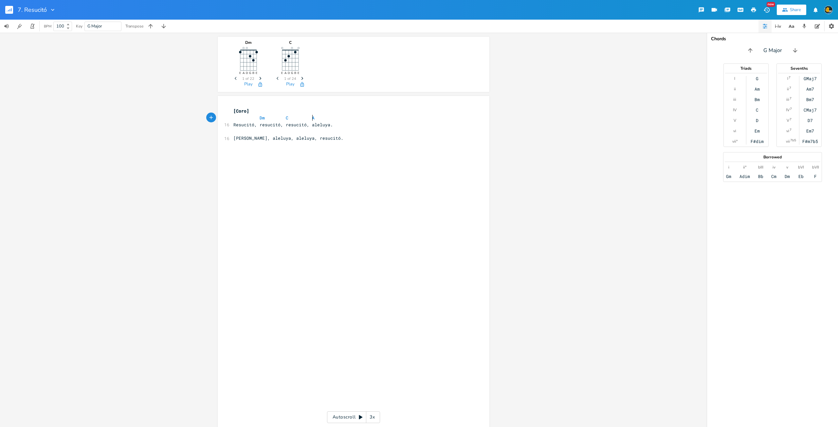
scroll to position [0, 16]
click at [343, 77] on icon "button" at bounding box center [344, 78] width 2 height 3
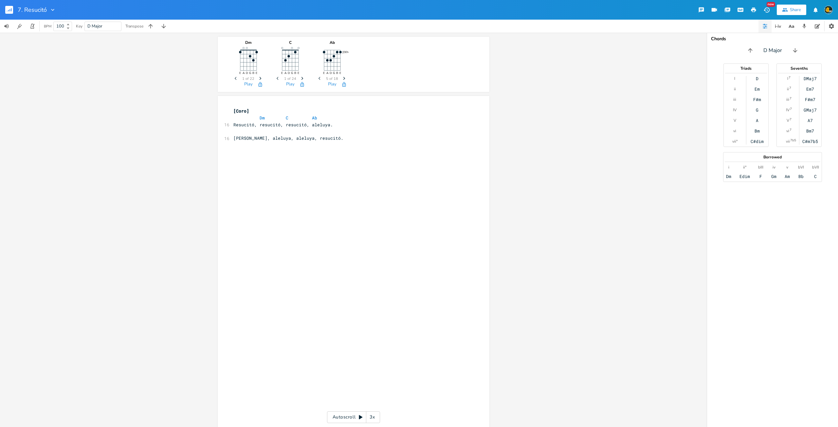
click at [343, 77] on icon "button" at bounding box center [344, 78] width 2 height 3
click at [318, 79] on icon "Previous" at bounding box center [320, 79] width 4 height 4
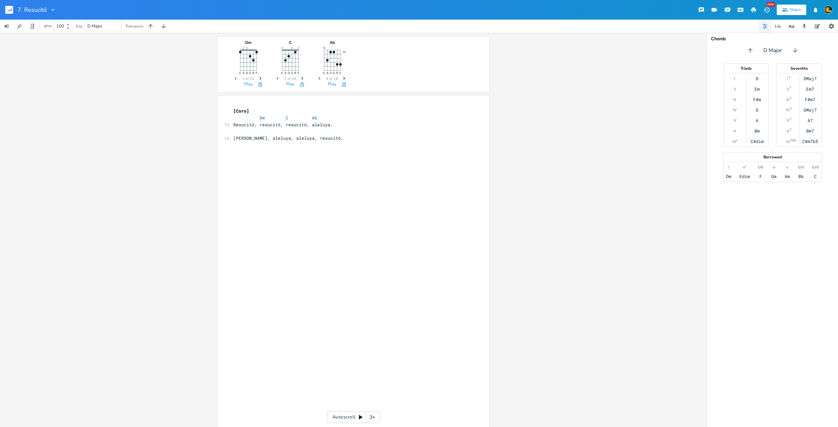
click at [343, 78] on icon "Next" at bounding box center [344, 79] width 4 height 4
click at [331, 112] on pre "[Coro]" at bounding box center [350, 111] width 236 height 7
click at [343, 77] on icon "Next" at bounding box center [344, 79] width 4 height 4
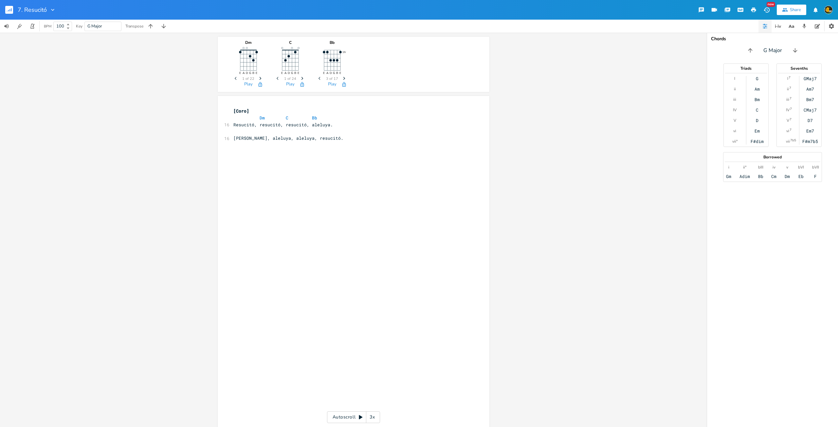
click at [585, 125] on div "Dm E A D G B E Previous 1 of 22 Next Play C E A D G B E Previous 1 of 24 Next P…" at bounding box center [353, 230] width 707 height 394
click at [335, 121] on pre "Resucitó, resucitó, resucitó, aleluya." at bounding box center [350, 124] width 236 height 7
click at [336, 116] on pre "Dm C Bb" at bounding box center [350, 118] width 236 height 7
paste textarea "muerte"
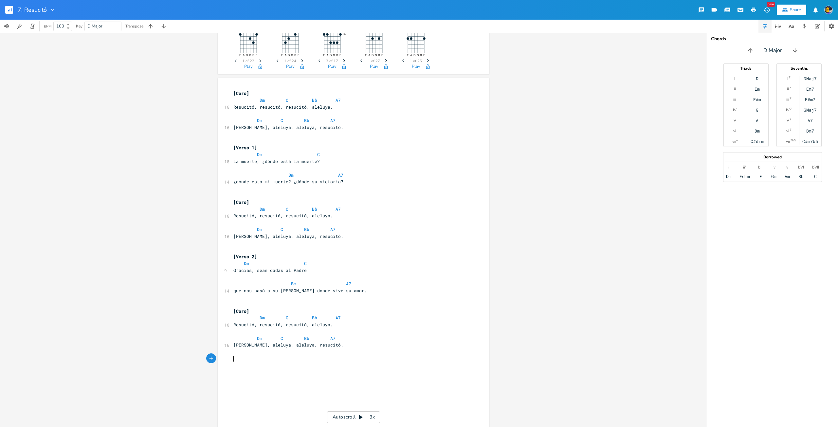
scroll to position [60, 0]
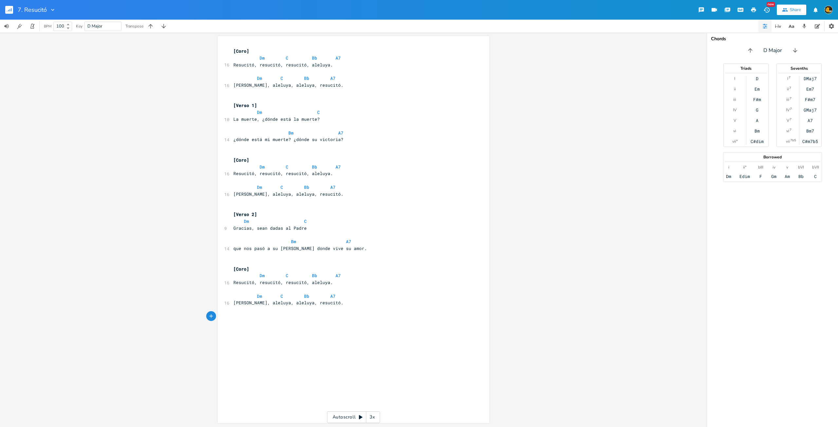
click at [353, 295] on pre "Dm C Bb A7" at bounding box center [350, 296] width 236 height 7
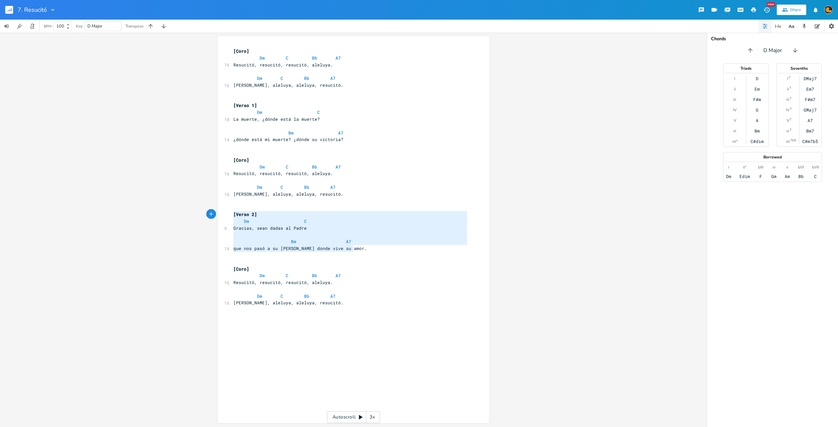
drag, startPoint x: 366, startPoint y: 250, endPoint x: 219, endPoint y: 214, distance: 151.0
click at [219, 214] on div "[Verso 2] Dm [PERSON_NAME], sean dadas al Padre Bm A7 que nos pasó a su [PERSON…" at bounding box center [354, 229] width 272 height 387
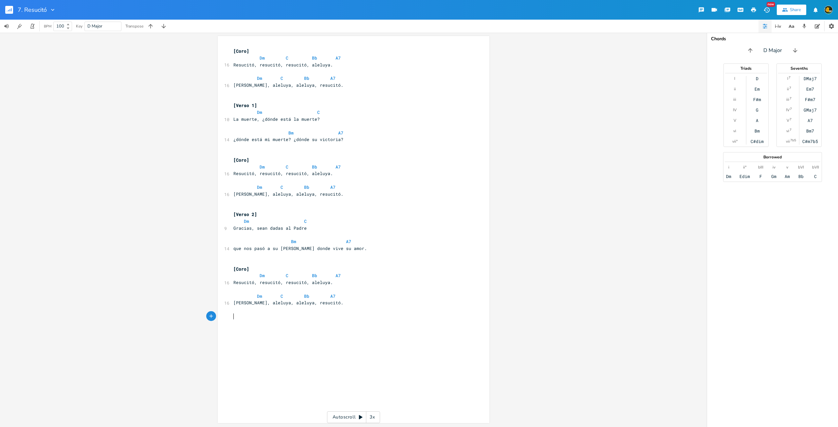
click at [298, 325] on div "x [Coro] Dm C Bb A7 16 Resucitó, resucitó, resucitó, aleluya. Dm C Bb A7 16 Ale…" at bounding box center [358, 235] width 253 height 379
paste textarea "3"
click at [271, 306] on pre "[PERSON_NAME], aleluya, aleluya, resucitó." at bounding box center [350, 302] width 236 height 7
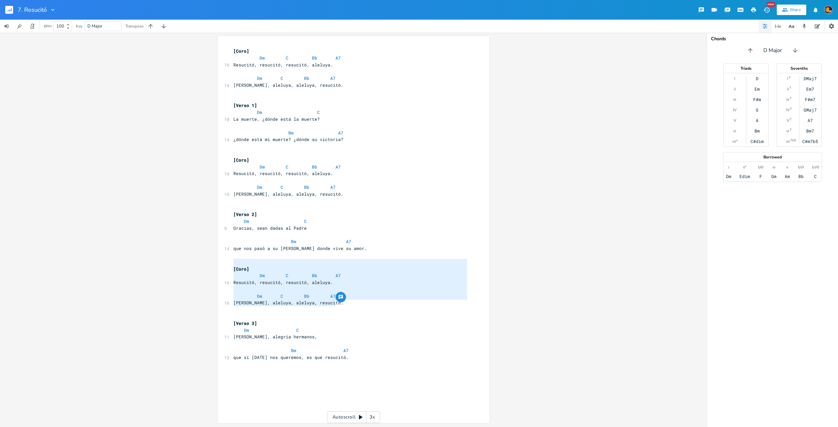
drag, startPoint x: 354, startPoint y: 304, endPoint x: 202, endPoint y: 263, distance: 157.4
click at [202, 263] on div "Dm E A D G B E Previous 1 of 22 Next Play C E A D G B E Previous 1 of 24 Next P…" at bounding box center [353, 230] width 707 height 394
click at [253, 371] on pre "​" at bounding box center [350, 371] width 236 height 7
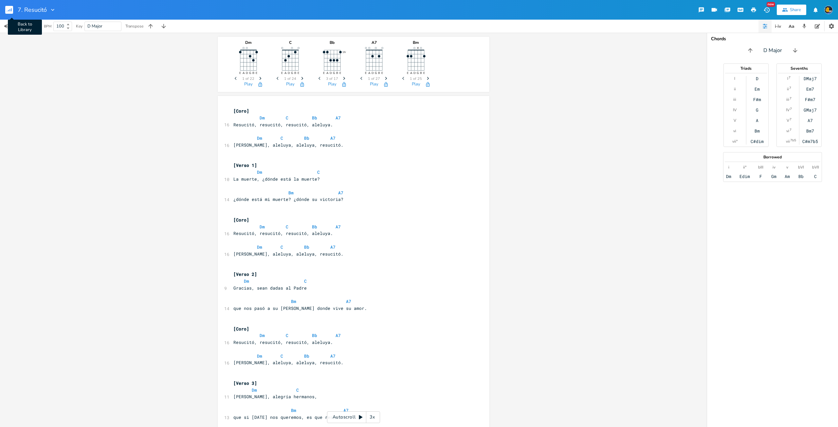
scroll to position [105, 0]
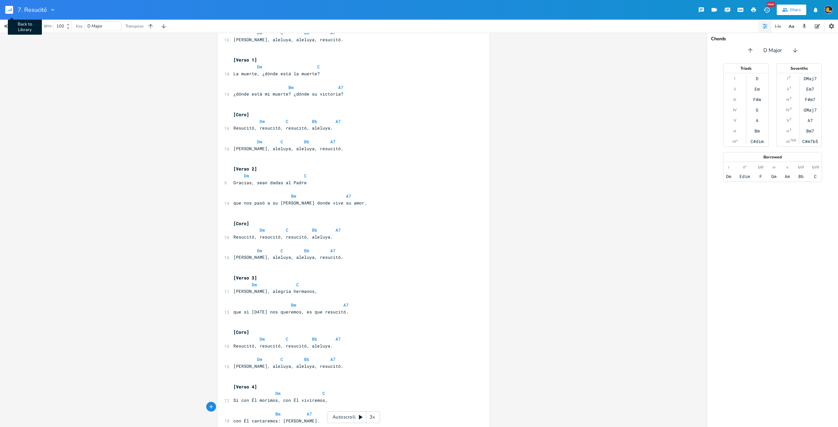
click at [8, 8] on rect "button" at bounding box center [9, 10] width 8 height 8
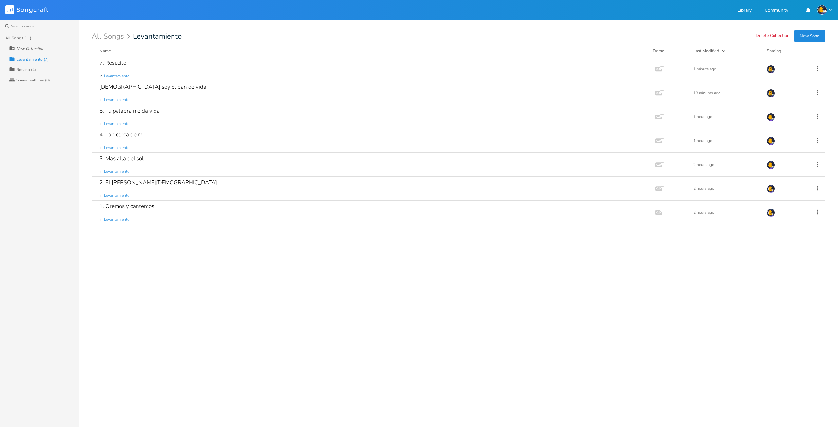
click at [815, 36] on button "New Song" at bounding box center [809, 36] width 30 height 12
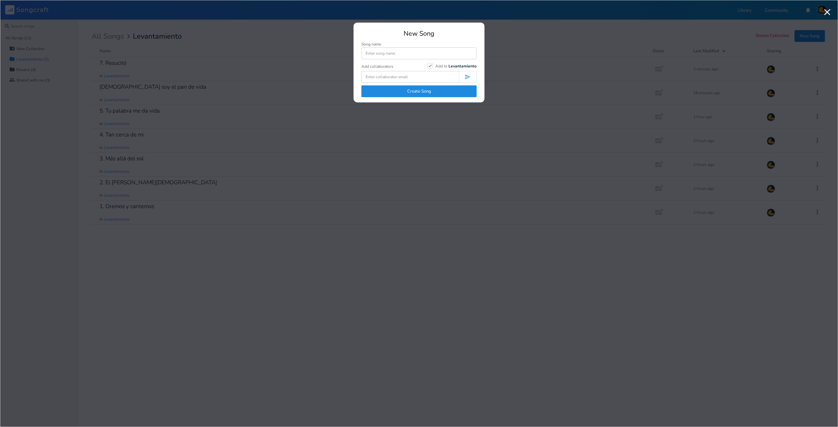
click at [367, 53] on input at bounding box center [418, 53] width 115 height 12
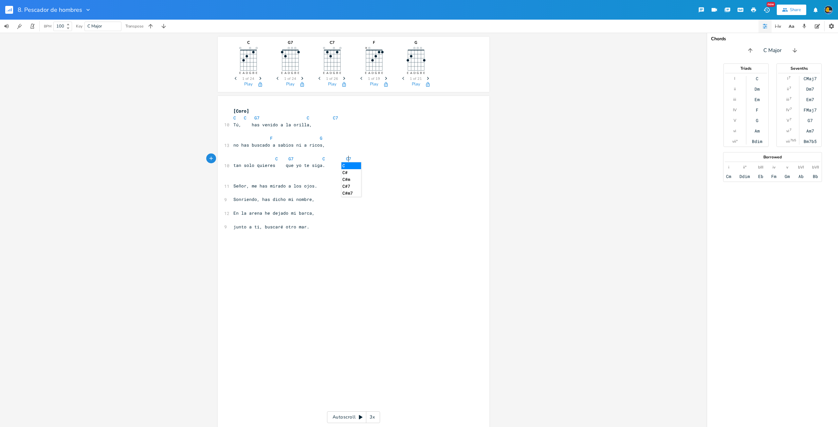
scroll to position [0, 32]
click at [345, 78] on span "Next" at bounding box center [344, 78] width 9 height 11
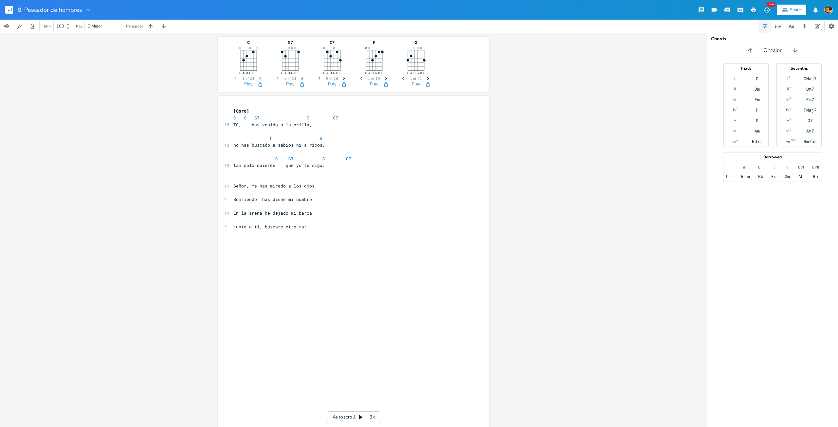
click at [316, 78] on span "Previous" at bounding box center [320, 78] width 9 height 11
click at [402, 177] on pre at bounding box center [350, 179] width 236 height 7
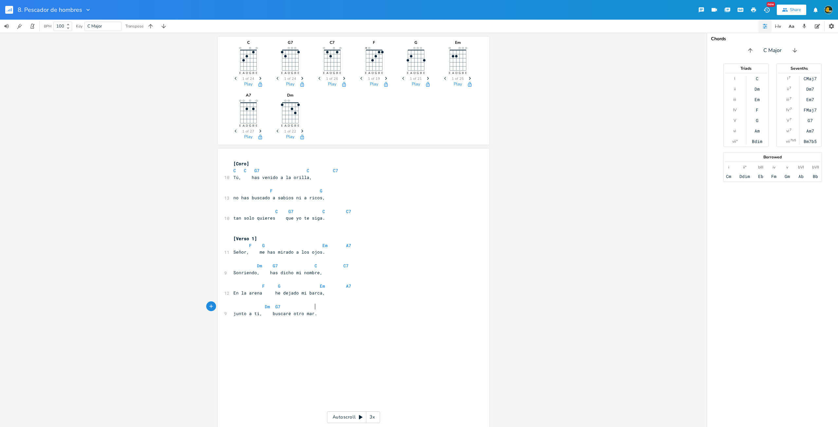
scroll to position [0, 18]
